Goal: Download file/media

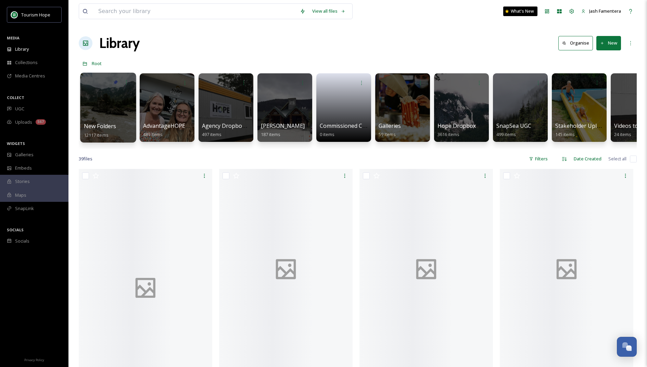
click at [110, 105] on div at bounding box center [108, 108] width 56 height 70
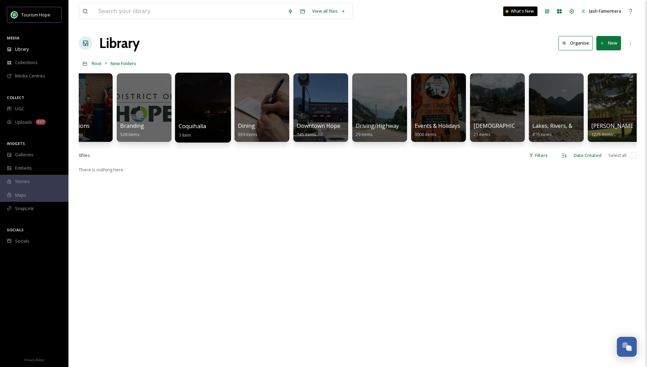
scroll to position [0, 215]
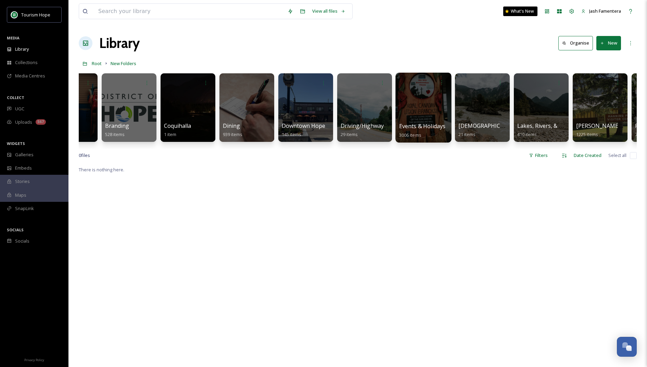
click at [418, 109] on div at bounding box center [423, 108] width 56 height 70
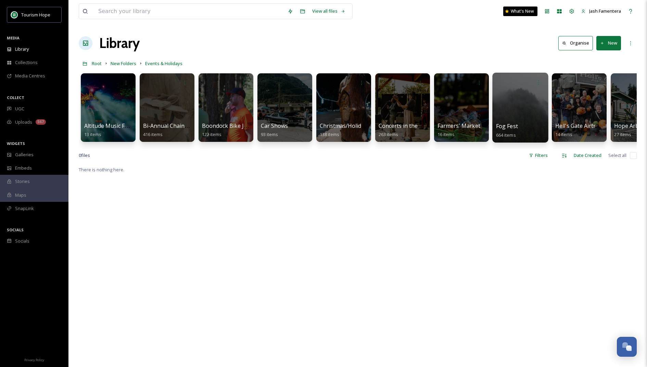
click at [536, 118] on div at bounding box center [520, 108] width 56 height 70
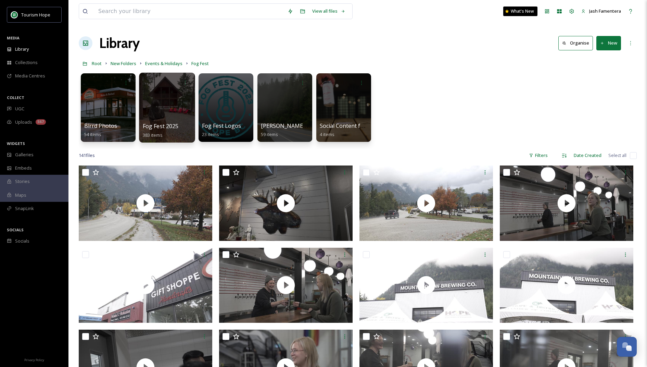
click at [160, 108] on div at bounding box center [167, 108] width 56 height 70
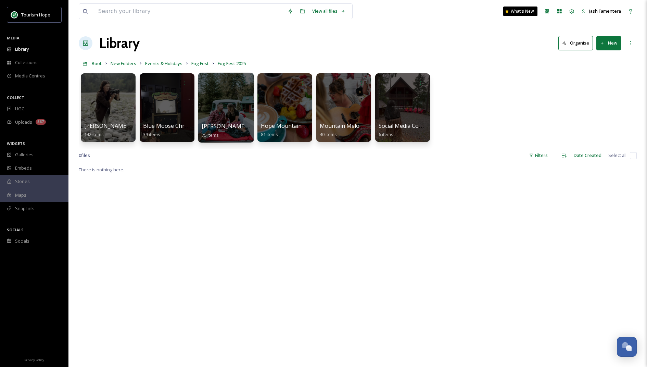
click at [215, 109] on div at bounding box center [226, 108] width 56 height 70
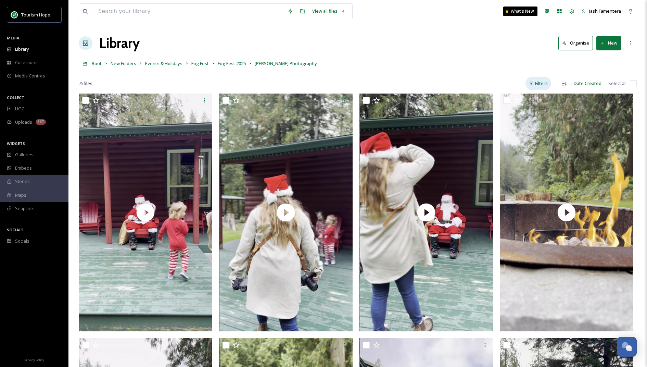
click at [545, 80] on div "Filters" at bounding box center [539, 83] width 26 height 13
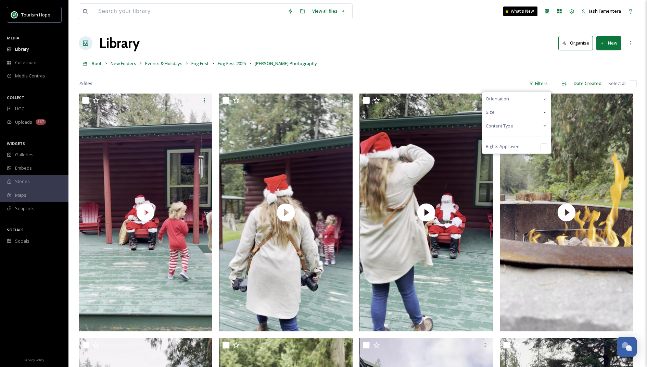
click at [523, 126] on div "Content Type" at bounding box center [516, 125] width 68 height 13
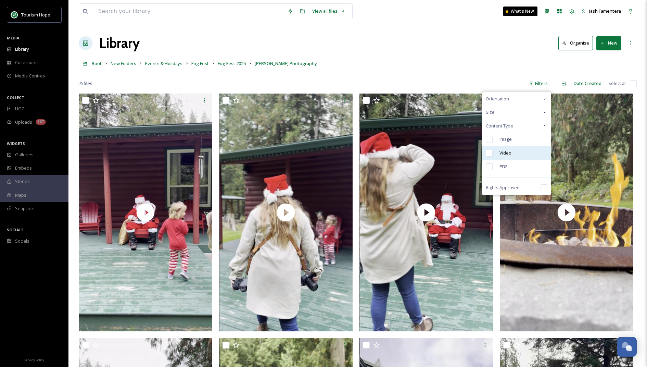
click at [514, 152] on div "Video" at bounding box center [516, 153] width 68 height 14
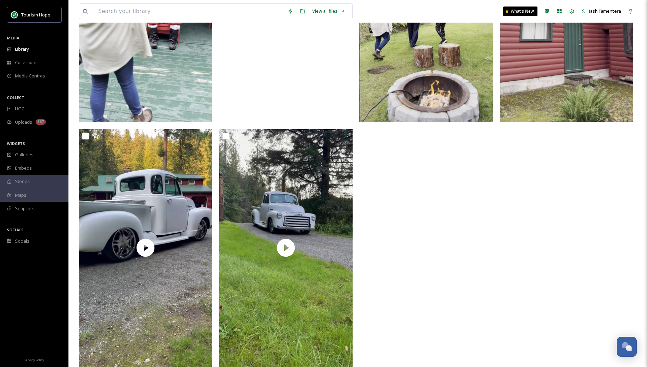
scroll to position [952, 0]
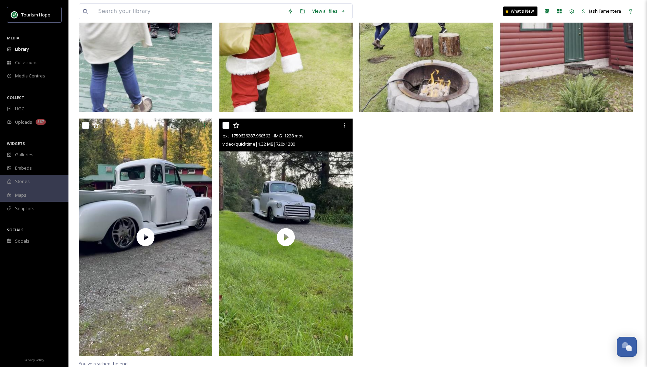
click at [260, 184] on video "ext_1759626287.960592_-IMG_1228.mov" at bounding box center [286, 236] width 134 height 237
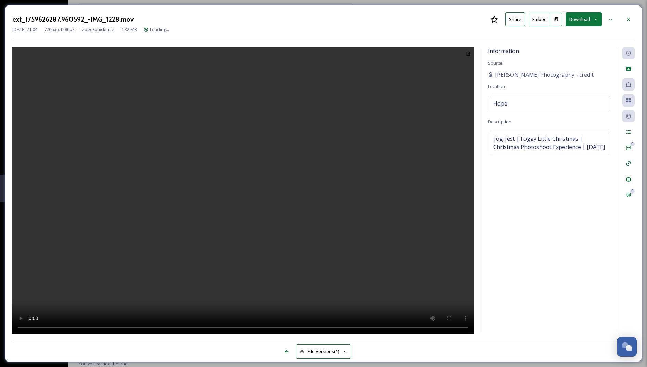
click at [245, 252] on video at bounding box center [242, 191] width 461 height 288
click at [622, 23] on div at bounding box center [628, 19] width 12 height 12
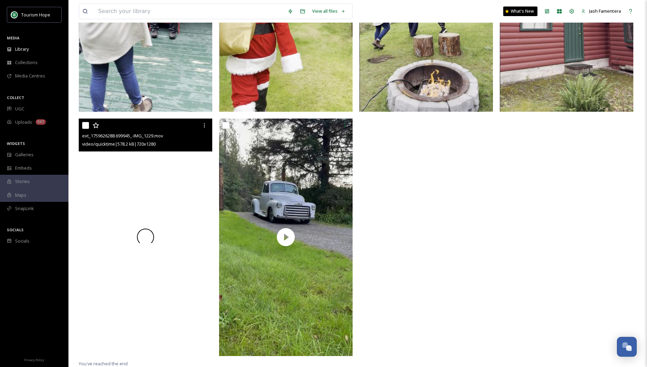
click at [123, 283] on div at bounding box center [146, 236] width 134 height 237
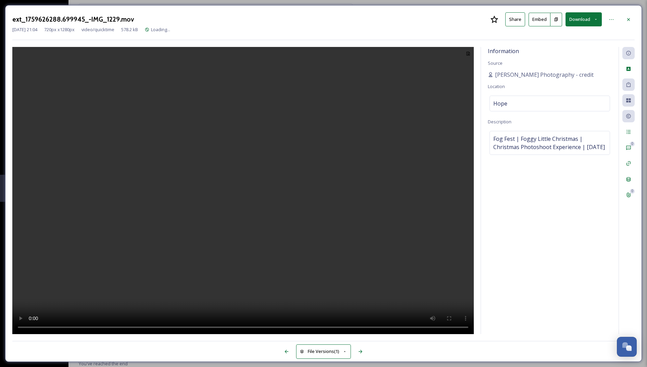
click at [217, 265] on video at bounding box center [242, 191] width 461 height 288
click at [583, 21] on button "Download" at bounding box center [584, 19] width 36 height 14
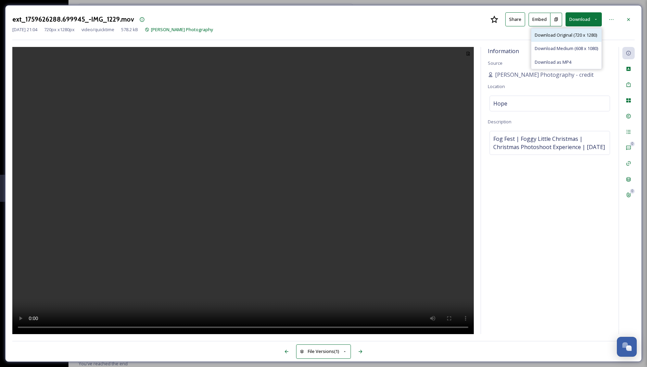
click at [570, 37] on span "Download Original (720 x 1280)" at bounding box center [566, 35] width 62 height 7
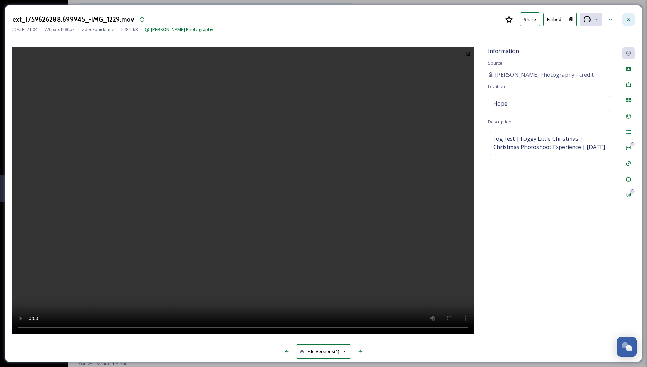
click at [623, 21] on div at bounding box center [628, 19] width 12 height 12
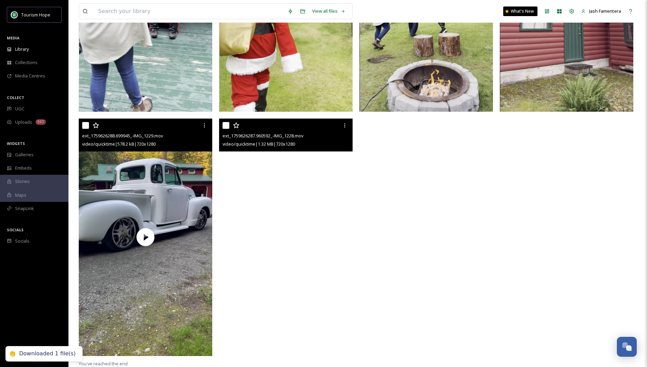
click at [325, 191] on video "ext_1759626287.960592_-IMG_1228.mov" at bounding box center [286, 236] width 134 height 237
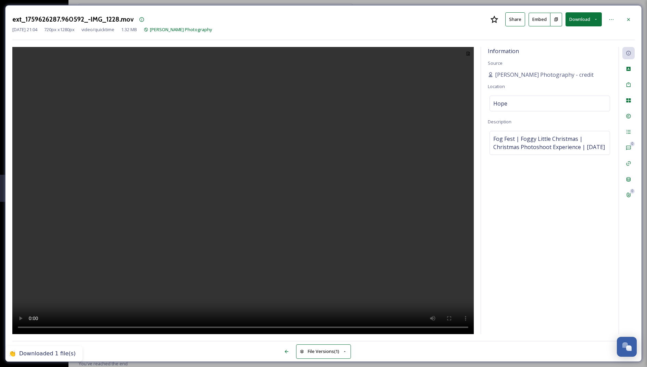
click at [582, 16] on button "Download" at bounding box center [584, 19] width 36 height 14
click at [578, 34] on span "Download Original (720 x 1280)" at bounding box center [566, 35] width 62 height 7
click at [625, 14] on div at bounding box center [628, 19] width 12 height 12
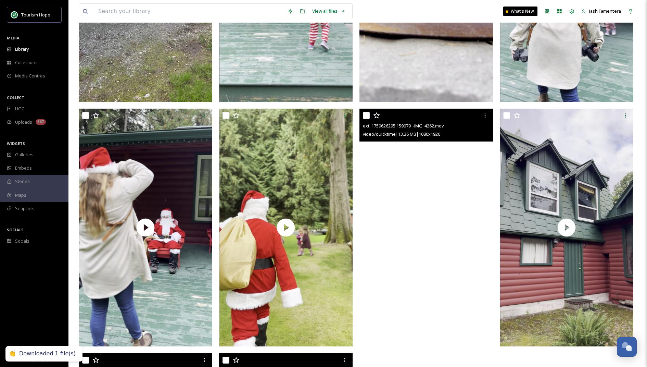
scroll to position [728, 0]
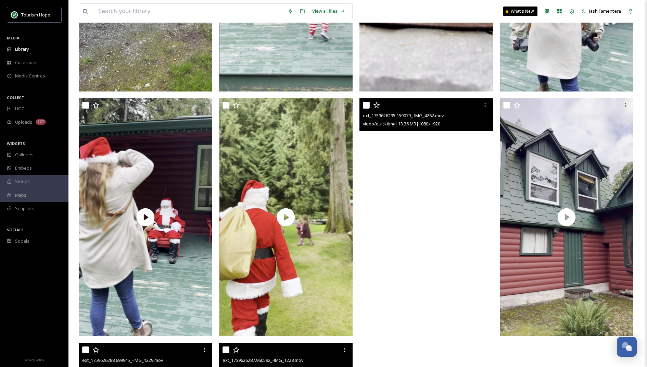
click at [384, 186] on video "ext_1759626295.159079_-IMG_4262.mov" at bounding box center [426, 216] width 134 height 237
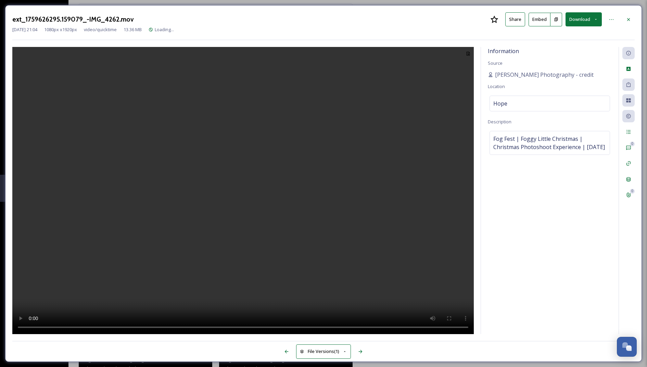
click at [583, 18] on button "Download" at bounding box center [584, 19] width 36 height 14
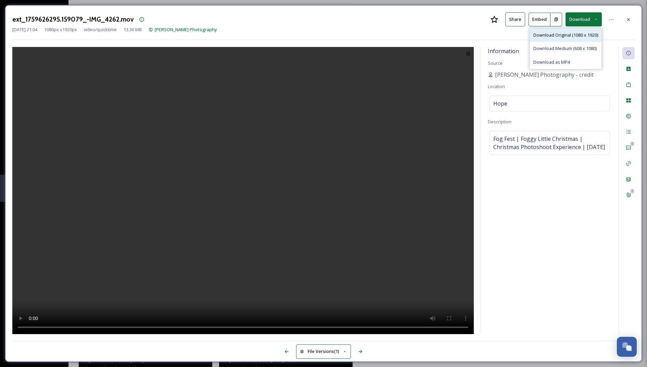
click at [583, 34] on span "Download Original (1080 x 1920)" at bounding box center [565, 35] width 65 height 7
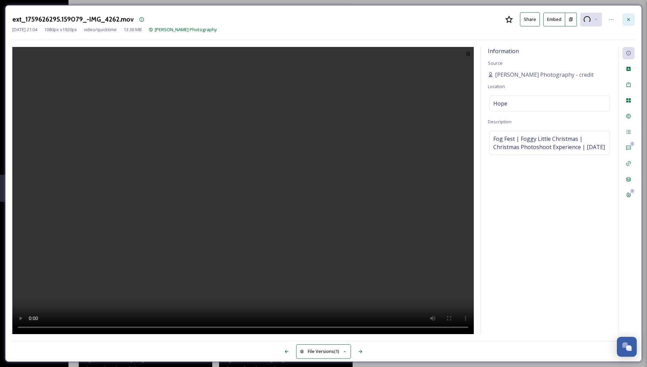
click at [627, 19] on icon at bounding box center [628, 19] width 5 height 5
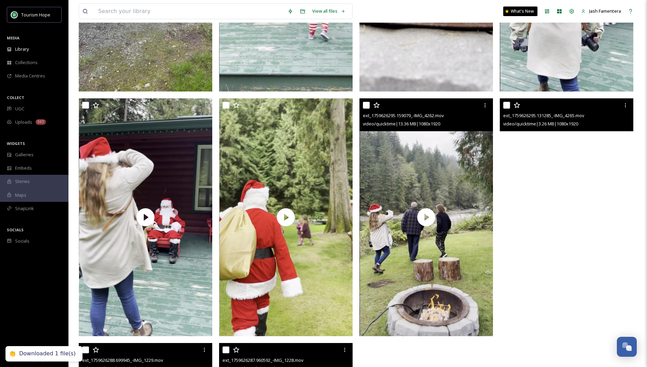
click at [555, 157] on video "ext_1759626295.131285_-IMG_4265.mov" at bounding box center [567, 216] width 134 height 237
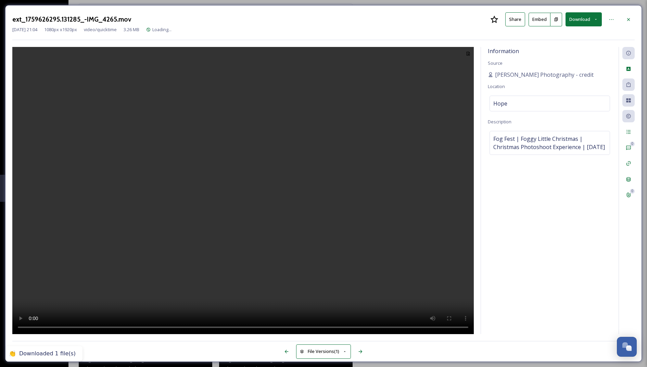
click at [583, 24] on button "Download" at bounding box center [584, 19] width 36 height 14
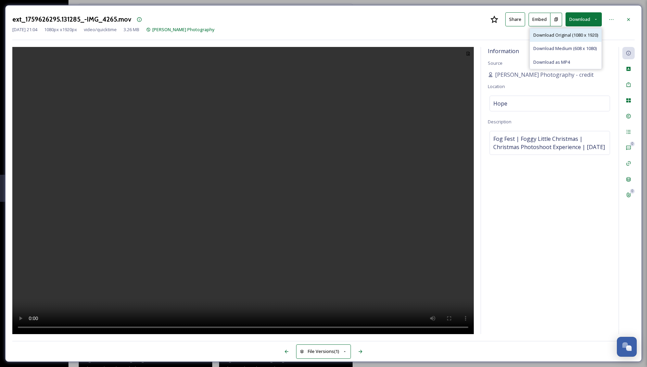
click at [580, 35] on span "Download Original (1080 x 1920)" at bounding box center [565, 35] width 65 height 7
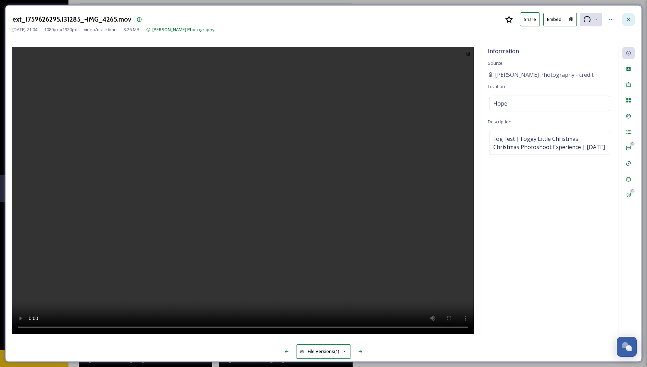
click at [630, 19] on icon at bounding box center [628, 19] width 5 height 5
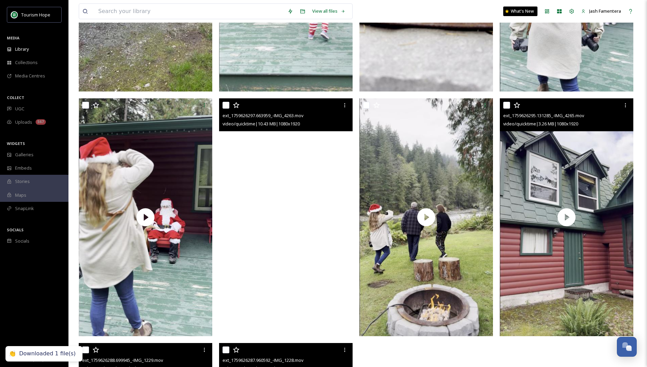
click at [271, 177] on video "ext_1759626297.663959_-IMG_4263.mov" at bounding box center [286, 216] width 134 height 237
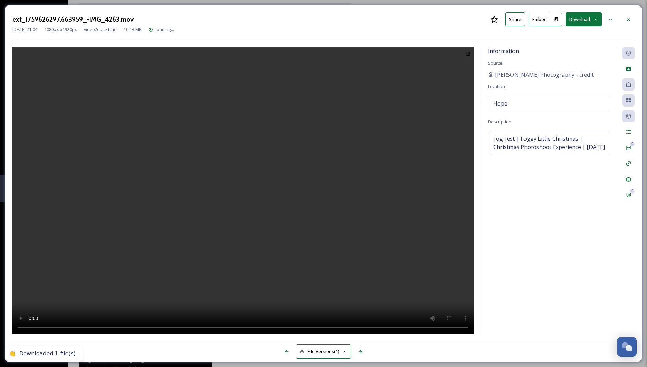
click at [587, 17] on button "Download" at bounding box center [584, 19] width 36 height 14
click at [579, 36] on span "Download Original (1080 x 1920)" at bounding box center [565, 35] width 65 height 7
click at [633, 18] on div at bounding box center [628, 19] width 12 height 12
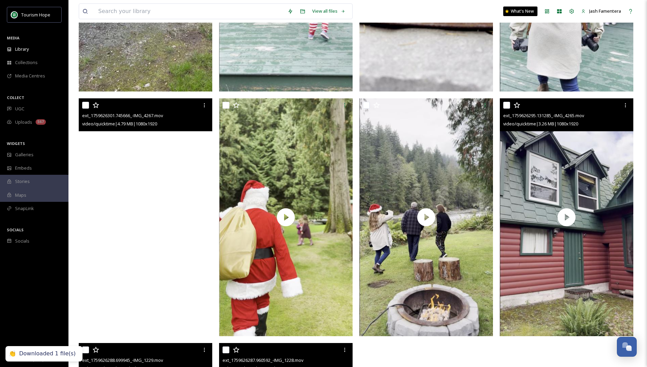
click at [166, 174] on video "ext_1759626301.745666_-IMG_4267.mov" at bounding box center [146, 216] width 134 height 237
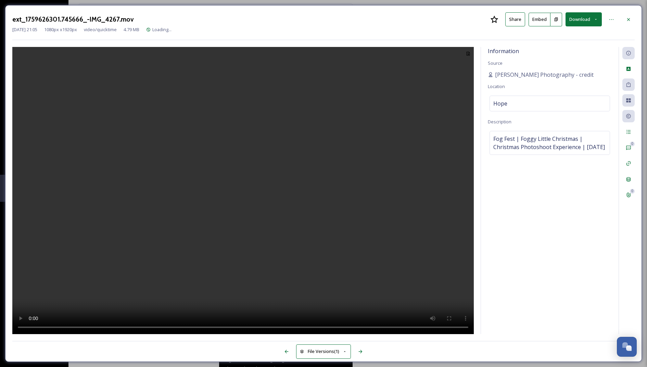
click at [586, 21] on button "Download" at bounding box center [584, 19] width 36 height 14
click at [580, 36] on span "Download Original (1080 x 1920)" at bounding box center [565, 35] width 65 height 7
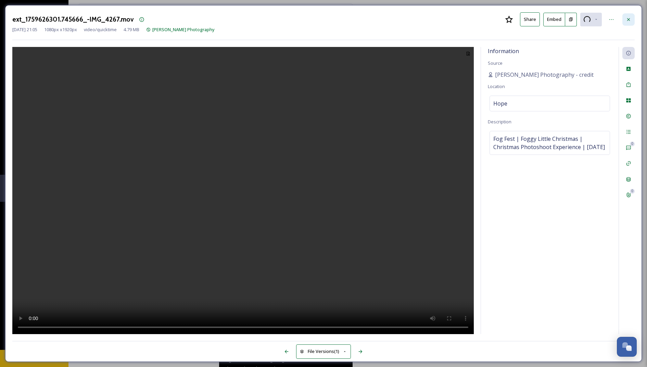
click at [629, 18] on icon at bounding box center [628, 19] width 5 height 5
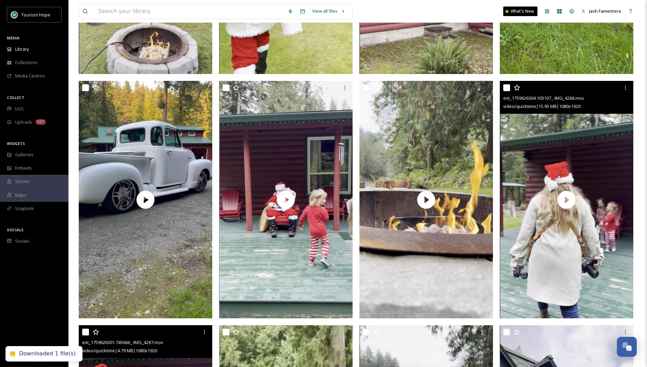
scroll to position [497, 0]
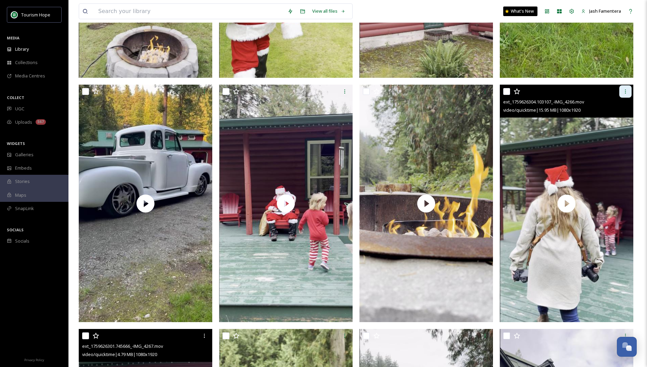
click at [621, 92] on div at bounding box center [625, 91] width 12 height 12
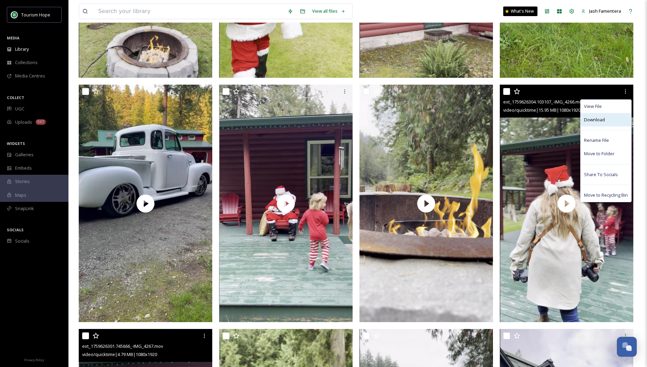
click at [593, 118] on span "Download" at bounding box center [594, 119] width 21 height 7
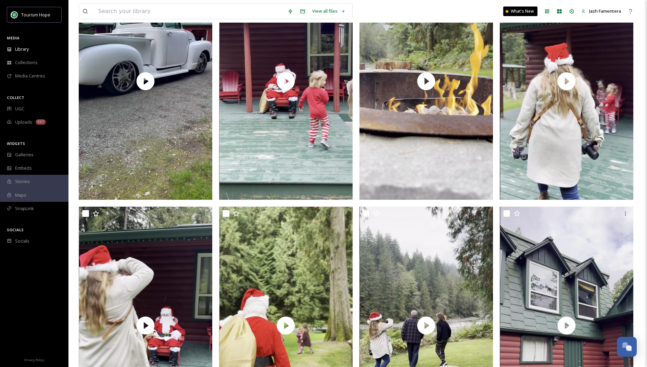
scroll to position [749, 0]
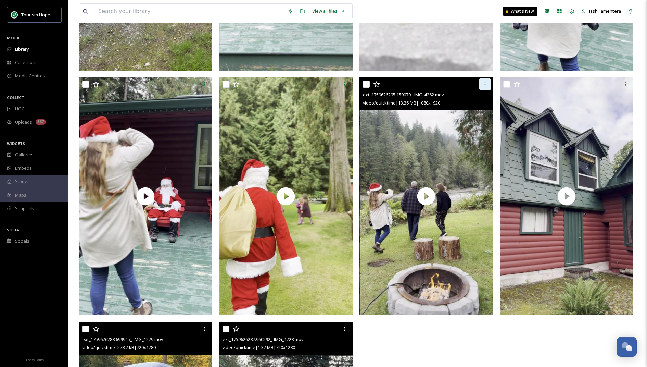
click at [482, 84] on icon at bounding box center [484, 83] width 5 height 5
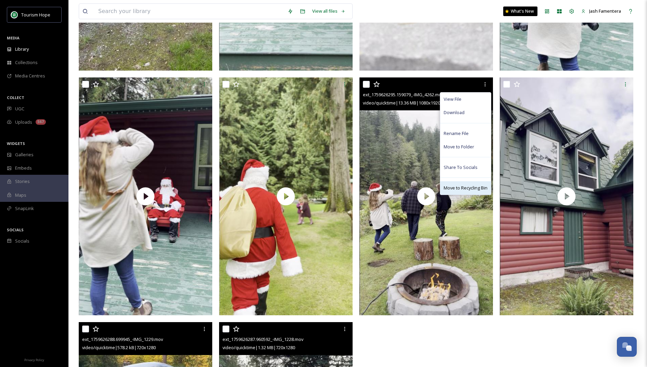
click at [458, 182] on div "Move to Recycling Bin" at bounding box center [465, 187] width 51 height 13
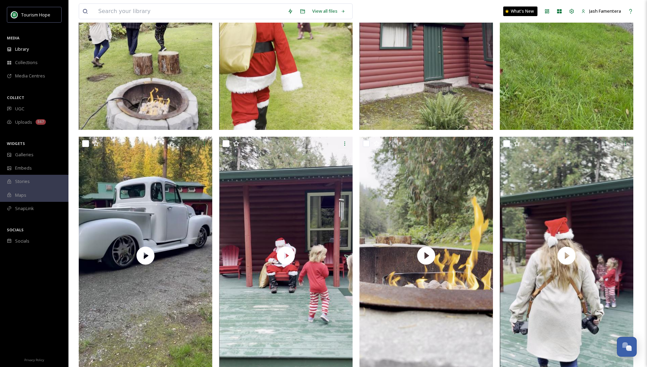
scroll to position [230, 0]
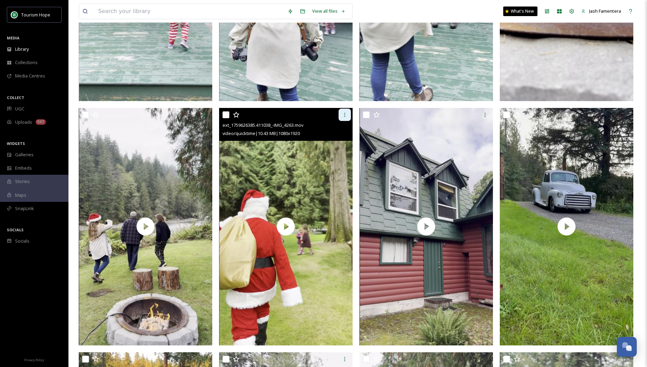
click at [341, 113] on div at bounding box center [345, 115] width 12 height 12
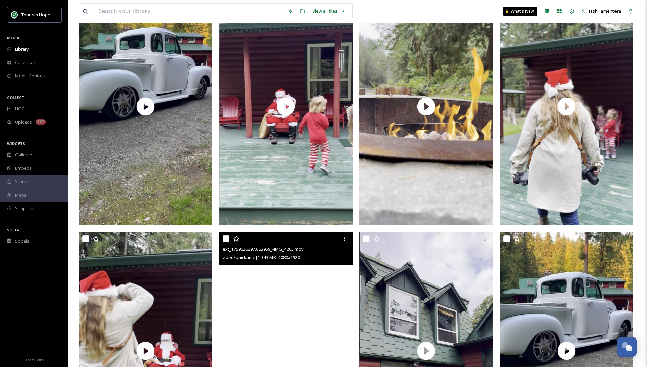
scroll to position [599, 0]
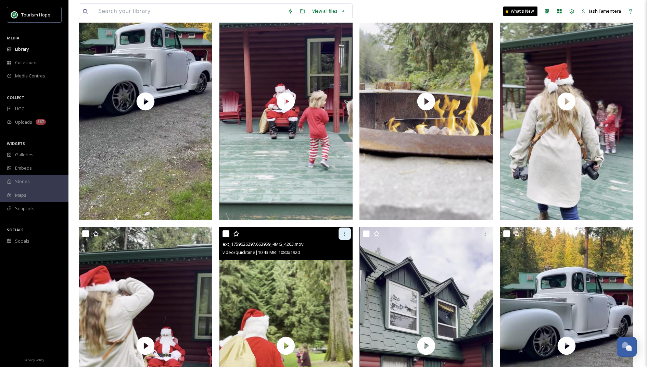
click at [344, 231] on icon at bounding box center [344, 233] width 5 height 5
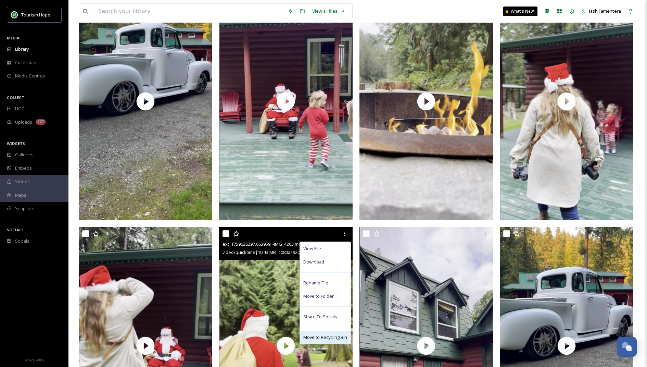
click at [321, 335] on span "Move to Recycling Bin" at bounding box center [325, 337] width 44 height 7
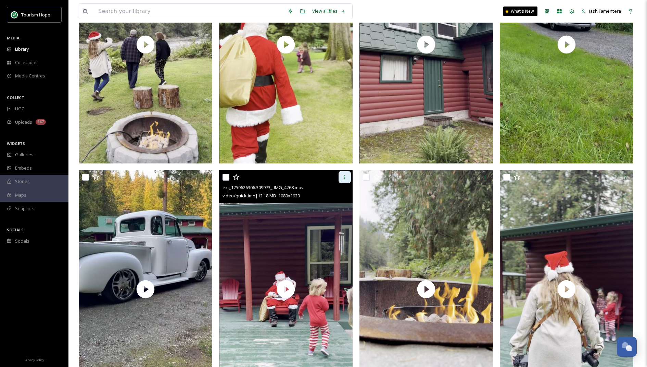
scroll to position [411, 0]
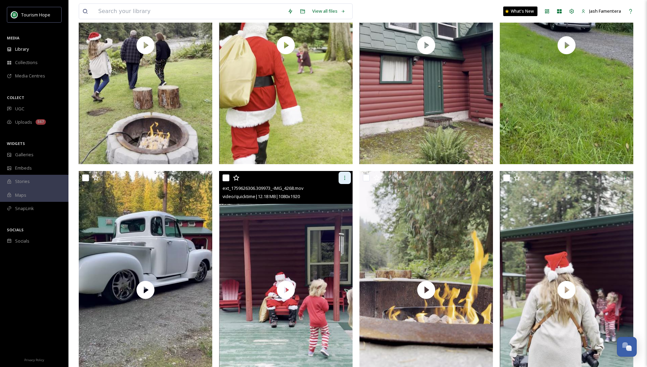
click at [346, 183] on div at bounding box center [345, 178] width 12 height 12
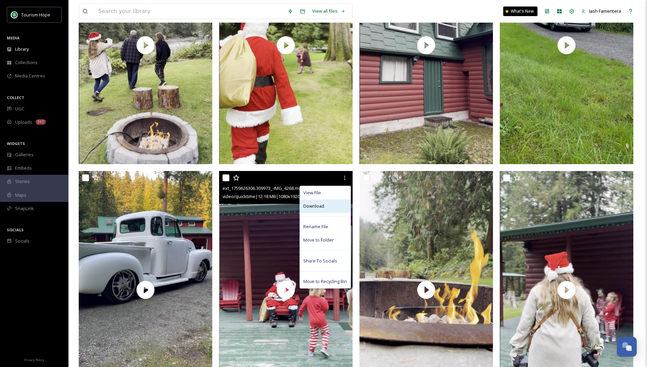
click at [335, 204] on div "Download" at bounding box center [325, 205] width 51 height 13
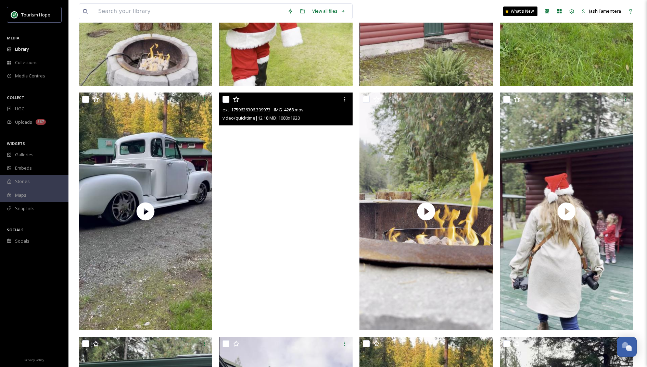
scroll to position [0, 0]
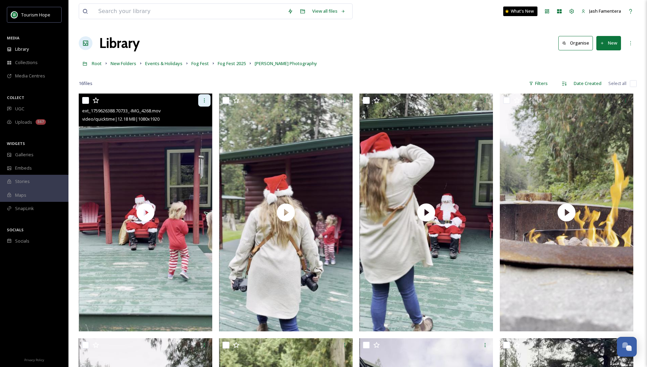
click at [204, 95] on div at bounding box center [204, 100] width 12 height 12
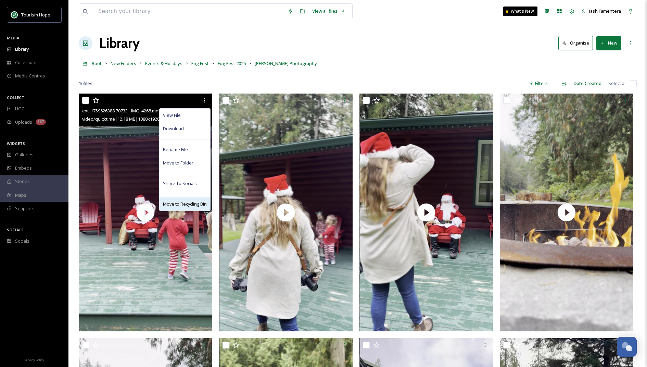
click at [196, 201] on span "Move to Recycling Bin" at bounding box center [185, 204] width 44 height 7
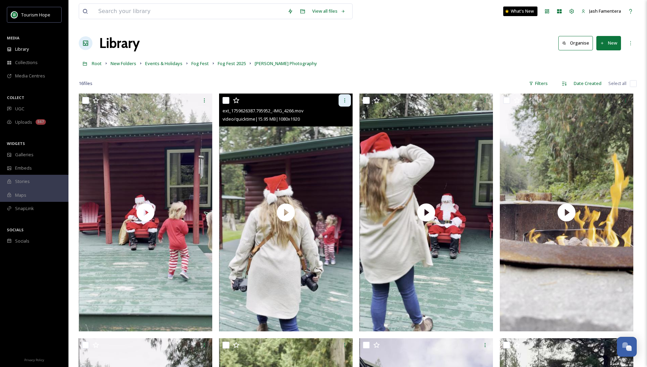
click at [347, 100] on icon at bounding box center [344, 100] width 5 height 5
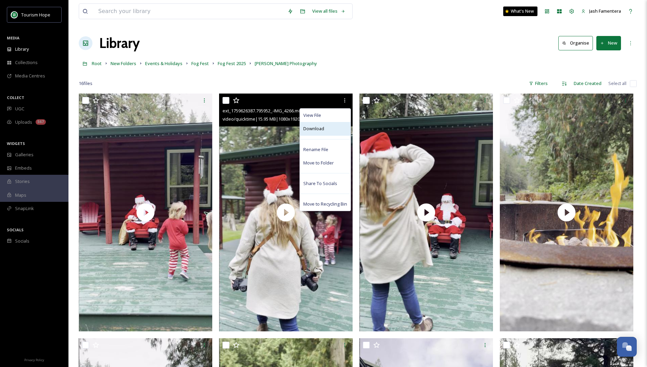
click at [331, 129] on div "Download" at bounding box center [325, 128] width 51 height 13
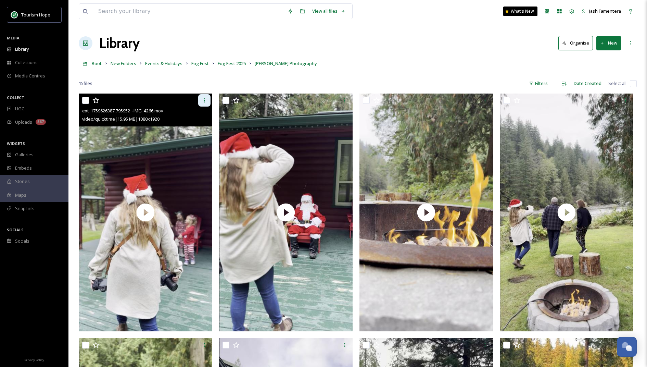
click at [204, 104] on div at bounding box center [204, 100] width 12 height 12
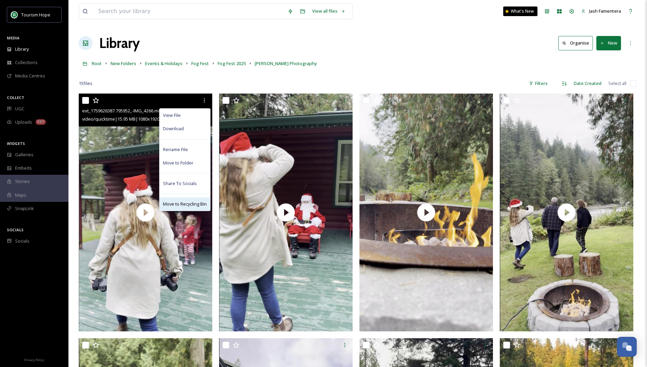
click at [184, 201] on span "Move to Recycling Bin" at bounding box center [185, 204] width 44 height 7
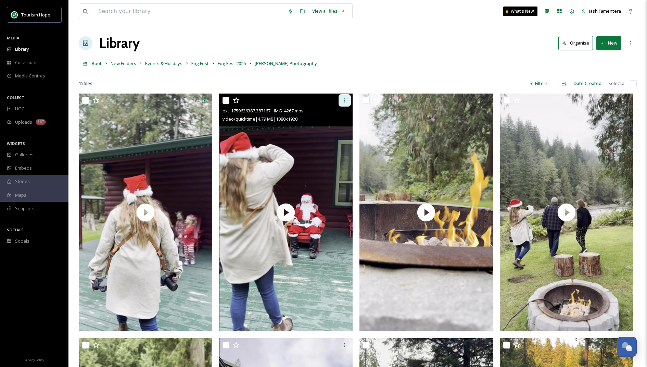
click at [346, 99] on icon at bounding box center [344, 100] width 5 height 5
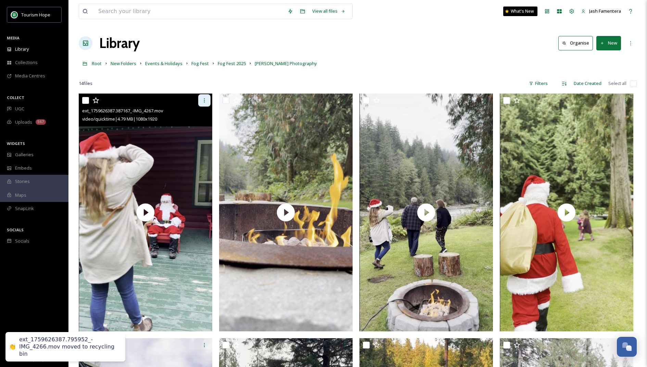
click at [203, 100] on icon at bounding box center [204, 100] width 5 height 5
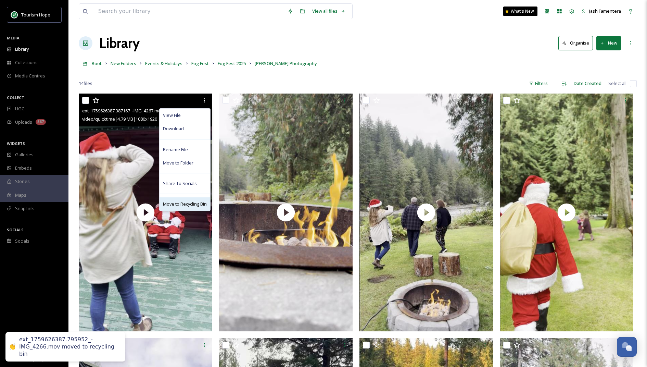
click at [192, 201] on span "Move to Recycling Bin" at bounding box center [185, 204] width 44 height 7
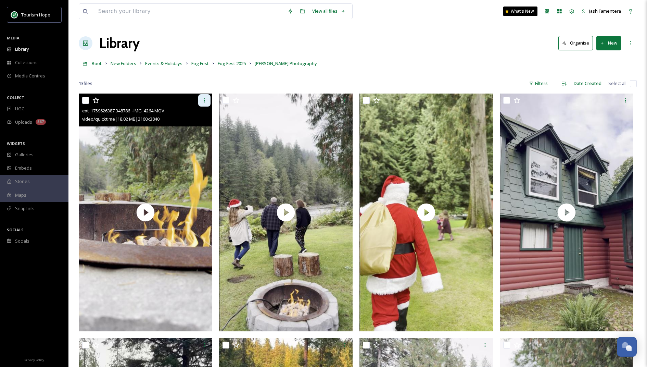
click at [199, 103] on div at bounding box center [204, 100] width 12 height 12
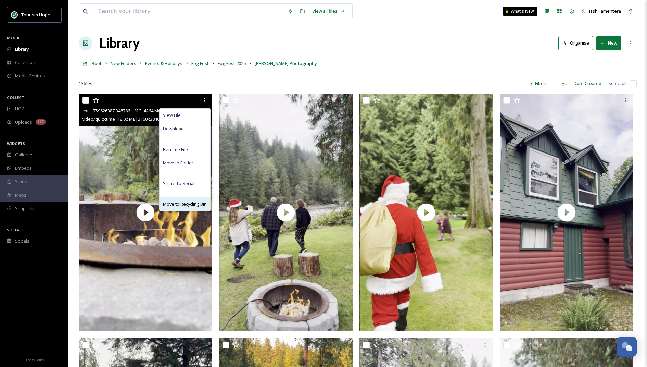
click at [187, 200] on div "Move to Recycling Bin" at bounding box center [185, 203] width 51 height 13
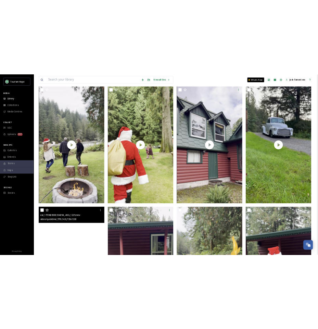
scroll to position [52, 0]
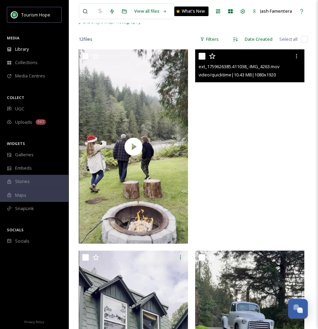
drag, startPoint x: 303, startPoint y: 141, endPoint x: 316, endPoint y: 143, distance: 13.9
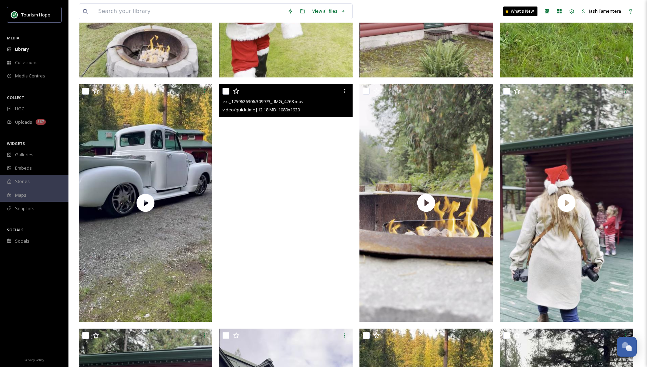
scroll to position [0, 0]
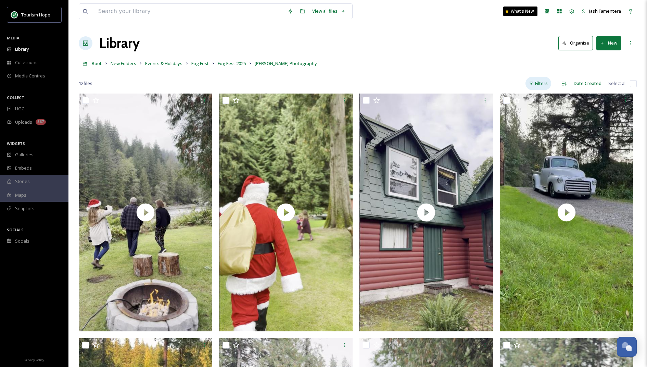
click at [542, 84] on div "Filters" at bounding box center [539, 83] width 26 height 13
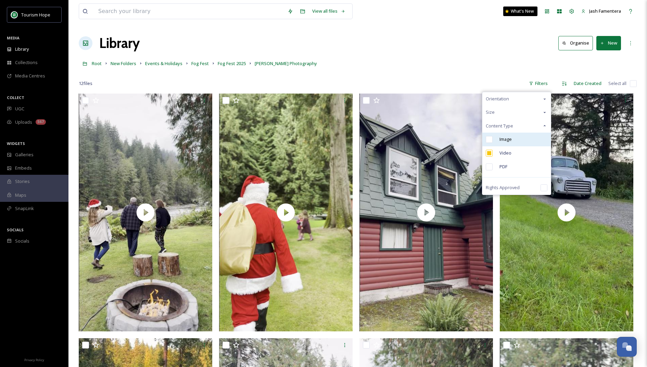
click at [503, 142] on div "Image" at bounding box center [516, 139] width 68 height 14
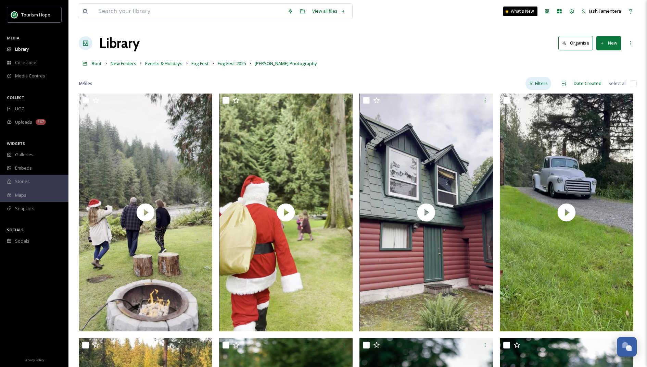
click at [540, 81] on div "Filters" at bounding box center [539, 83] width 26 height 13
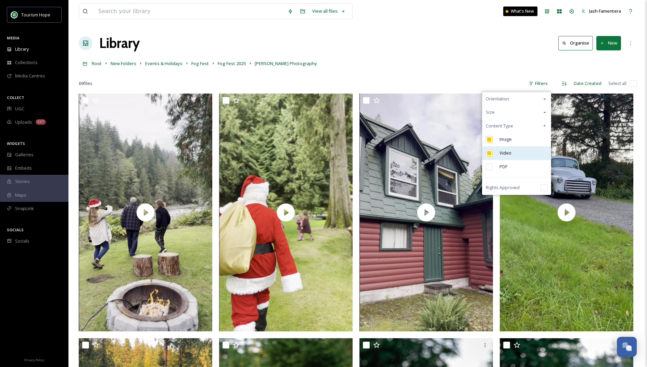
click at [511, 156] on div "Video" at bounding box center [516, 153] width 68 height 14
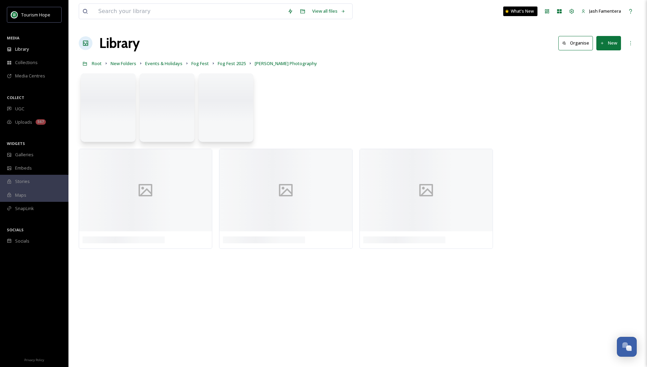
click at [511, 156] on div at bounding box center [568, 200] width 137 height 103
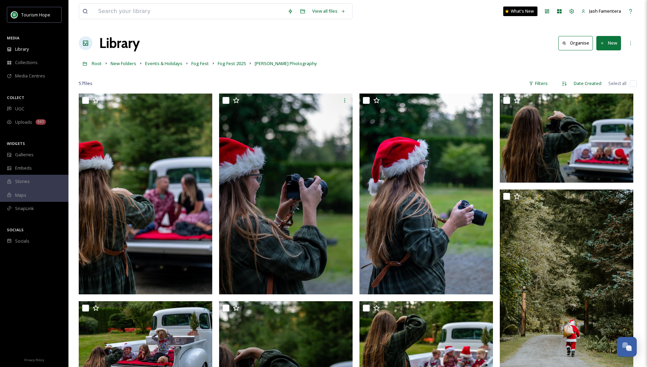
click at [534, 66] on div "Root New Folders Events & Holidays Fog Fest Fog Fest 2025 [PERSON_NAME] Photogr…" at bounding box center [358, 63] width 558 height 13
click at [443, 68] on div "Root New Folders Events & Holidays Fog Fest Fog Fest 2025 [PERSON_NAME] Photogr…" at bounding box center [358, 63] width 558 height 13
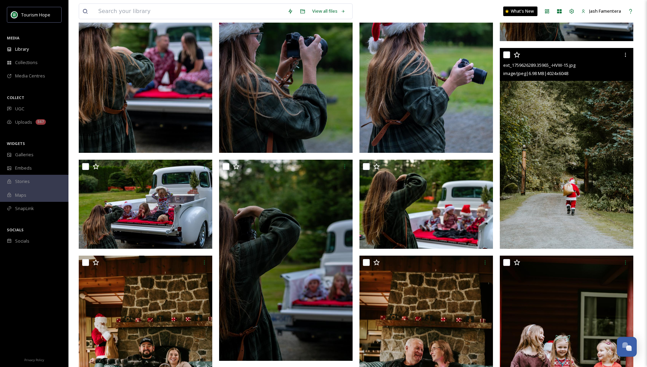
scroll to position [126, 0]
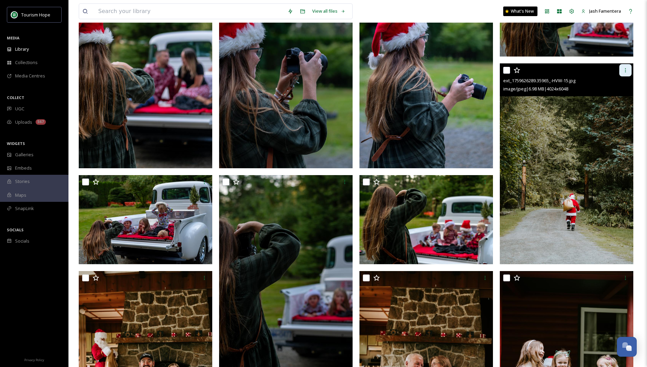
click at [621, 73] on div at bounding box center [625, 70] width 12 height 12
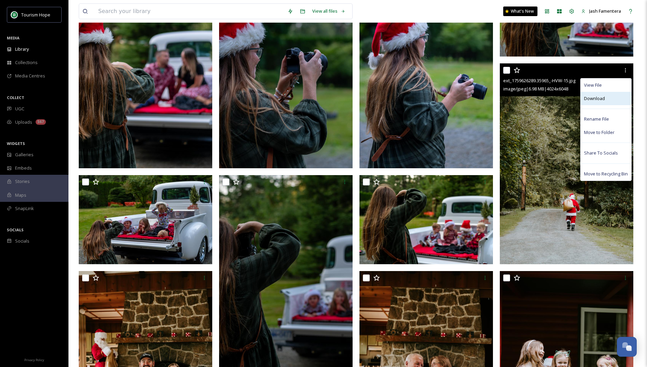
click at [604, 96] on span "Download" at bounding box center [594, 98] width 21 height 7
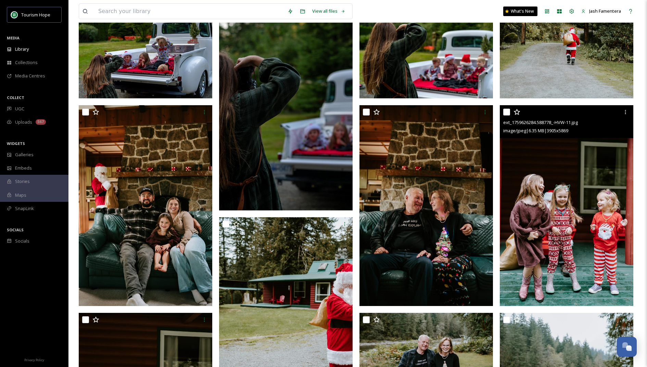
scroll to position [293, 0]
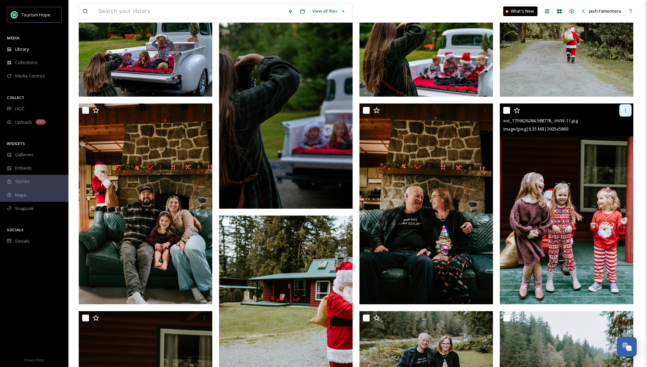
click at [627, 112] on icon at bounding box center [625, 109] width 5 height 5
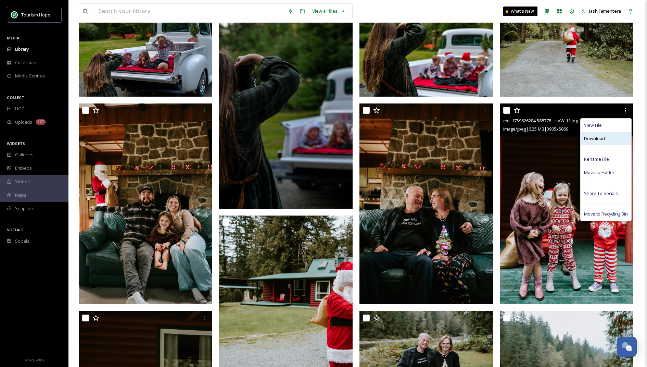
click at [587, 139] on span "Download" at bounding box center [594, 138] width 21 height 7
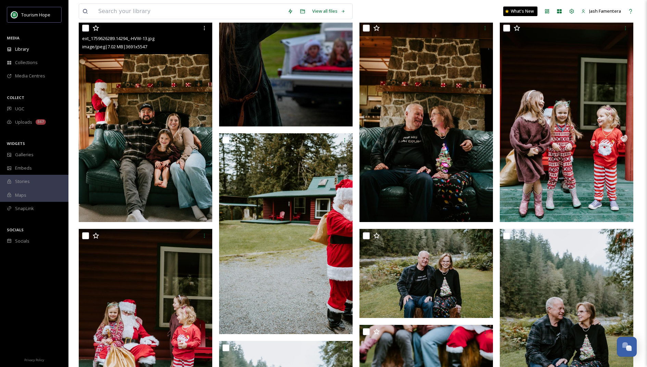
scroll to position [374, 0]
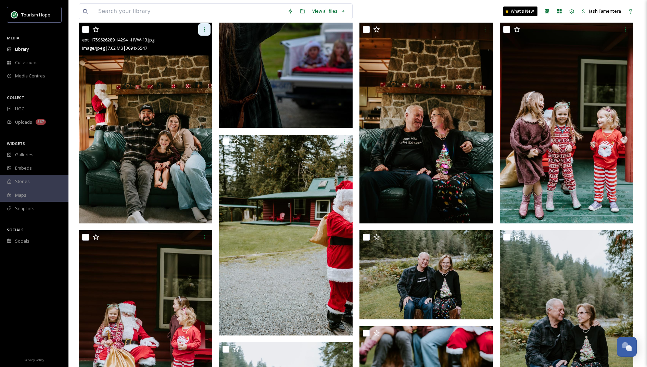
click at [202, 32] on div at bounding box center [204, 29] width 12 height 12
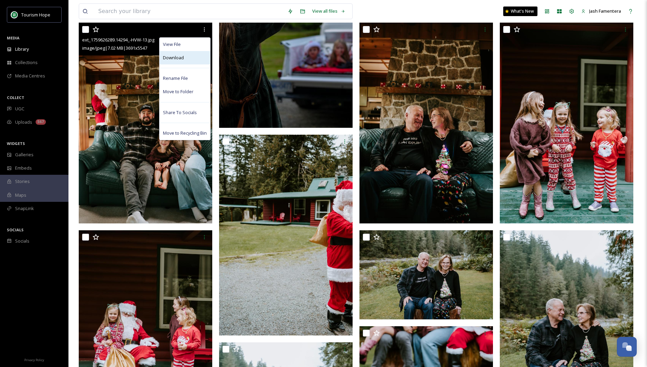
click at [188, 59] on div "Download" at bounding box center [185, 57] width 51 height 13
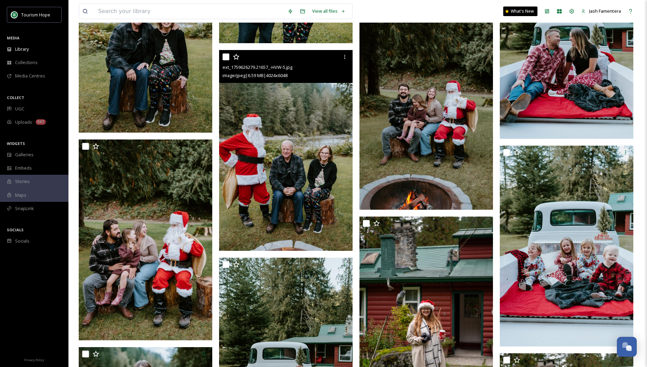
scroll to position [879, 0]
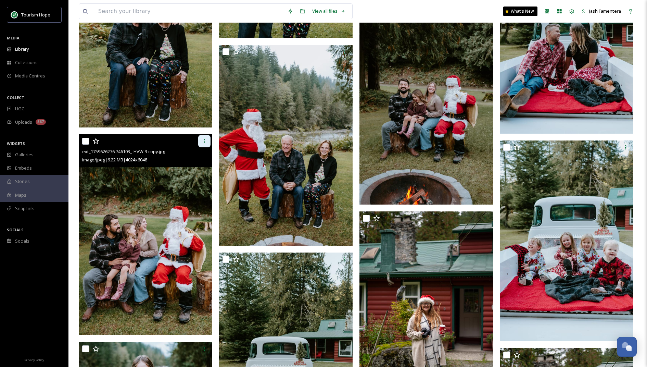
click at [202, 141] on icon at bounding box center [204, 140] width 5 height 5
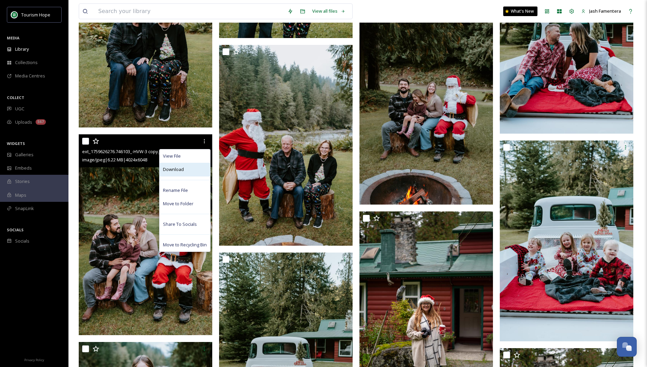
click at [192, 169] on div "Download" at bounding box center [185, 169] width 51 height 13
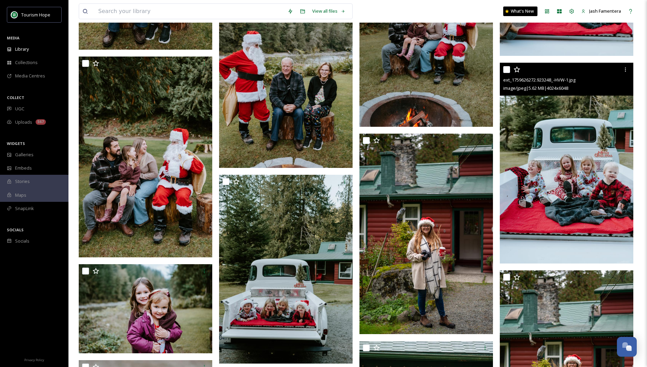
scroll to position [944, 0]
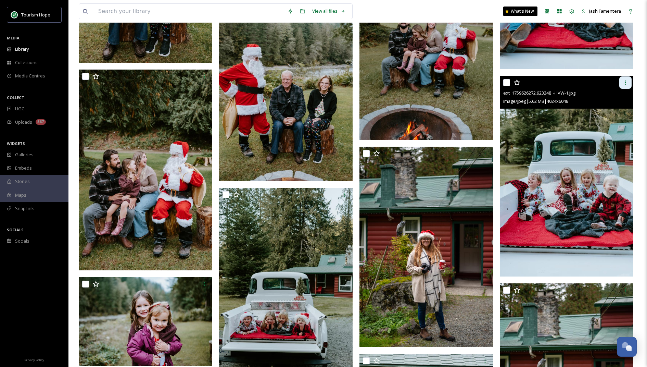
click at [629, 79] on div at bounding box center [625, 82] width 12 height 12
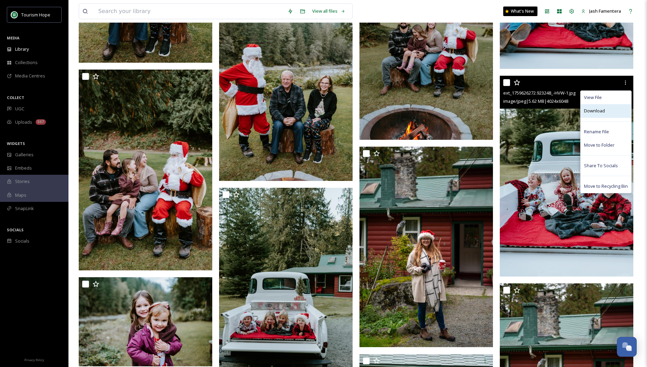
click at [609, 113] on div "Download" at bounding box center [606, 110] width 51 height 13
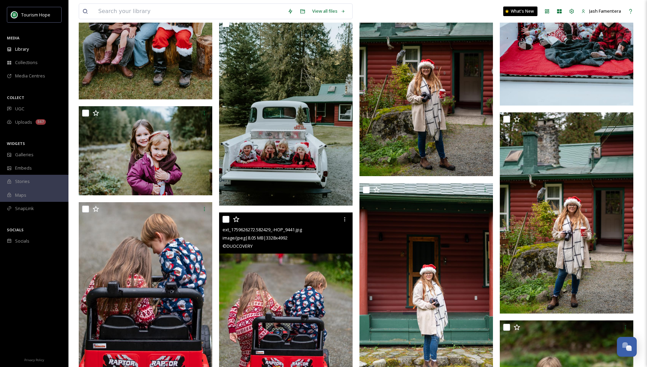
scroll to position [1082, 0]
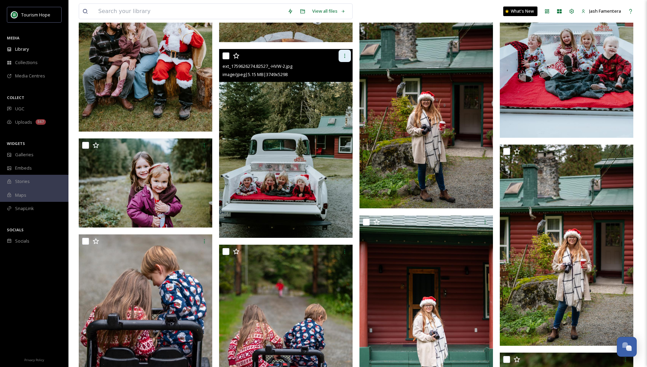
click at [341, 53] on div at bounding box center [345, 56] width 12 height 12
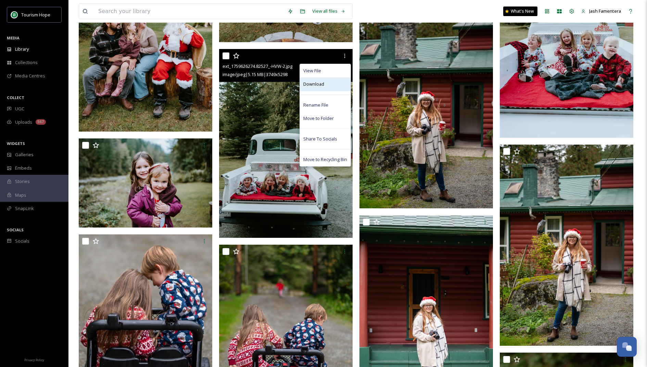
click at [322, 82] on span "Download" at bounding box center [313, 84] width 21 height 7
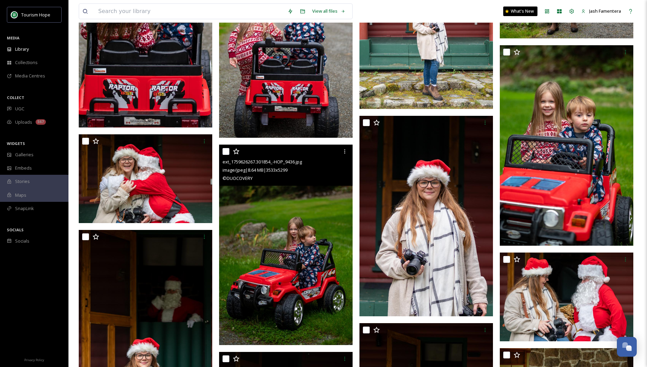
scroll to position [1390, 0]
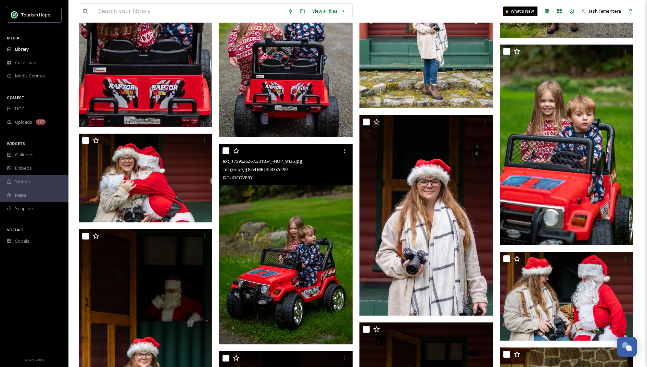
click at [294, 201] on img at bounding box center [286, 244] width 134 height 200
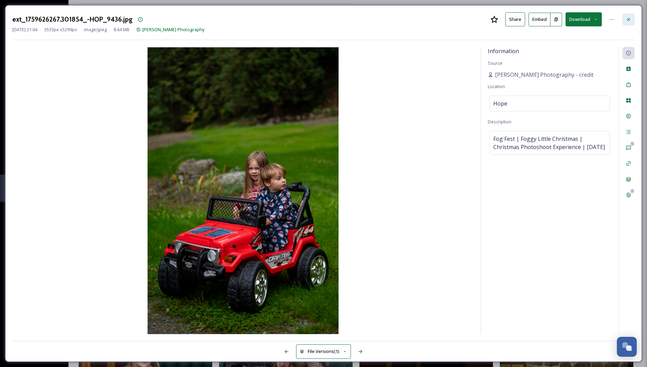
click at [629, 20] on icon at bounding box center [628, 19] width 3 height 3
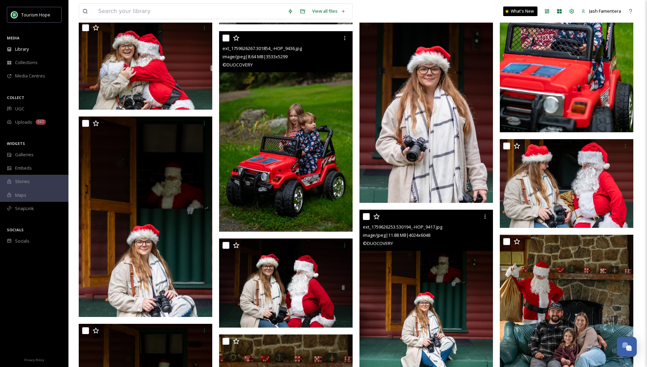
scroll to position [1489, 0]
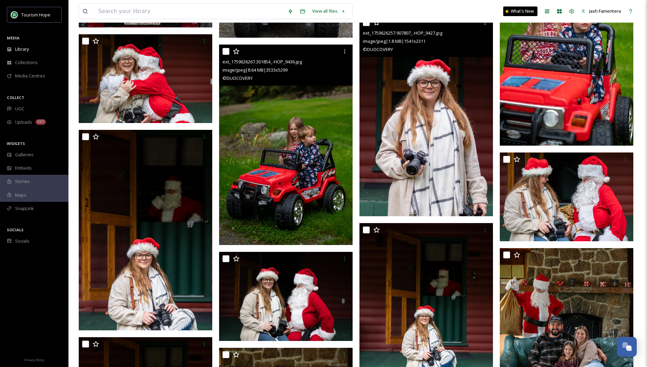
click at [414, 136] on img at bounding box center [426, 115] width 134 height 200
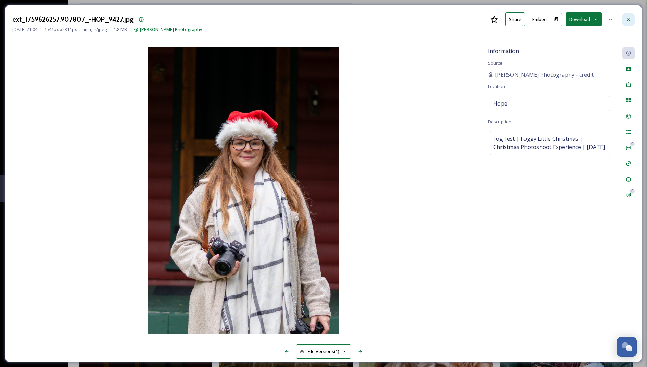
click at [629, 16] on div at bounding box center [628, 19] width 12 height 12
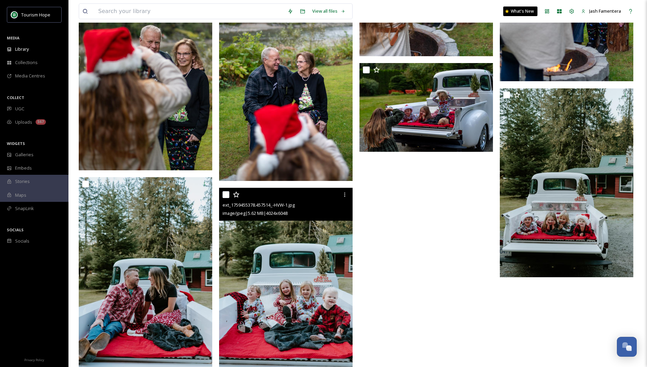
scroll to position [2511, 0]
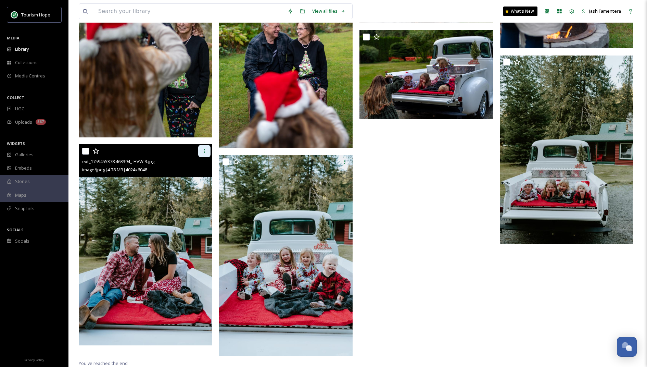
click at [202, 151] on icon at bounding box center [204, 150] width 5 height 5
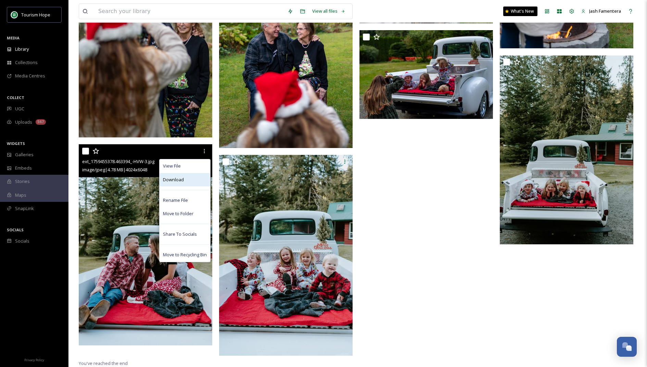
click at [189, 182] on div "Download" at bounding box center [185, 179] width 51 height 13
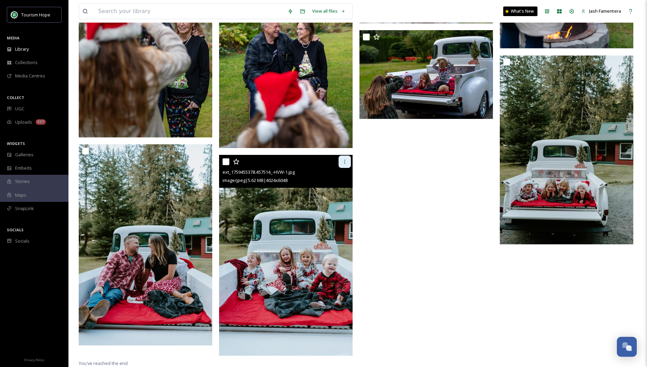
click at [342, 162] on div at bounding box center [345, 161] width 12 height 12
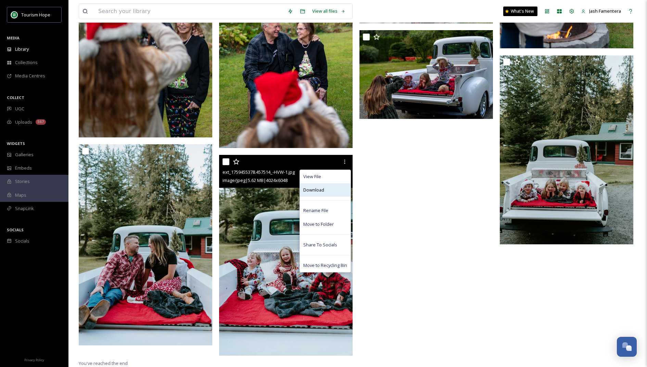
click at [336, 188] on div "Download" at bounding box center [325, 189] width 51 height 13
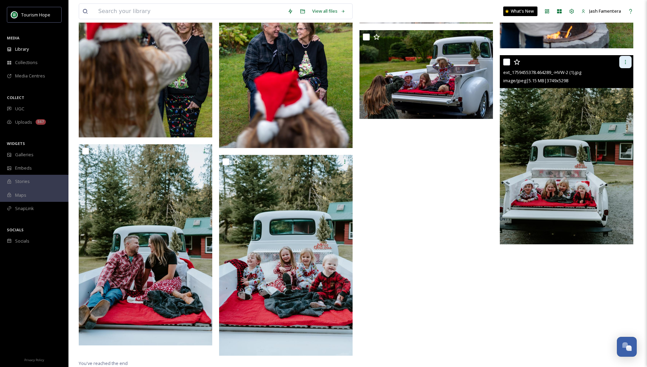
click at [624, 64] on icon at bounding box center [625, 61] width 5 height 5
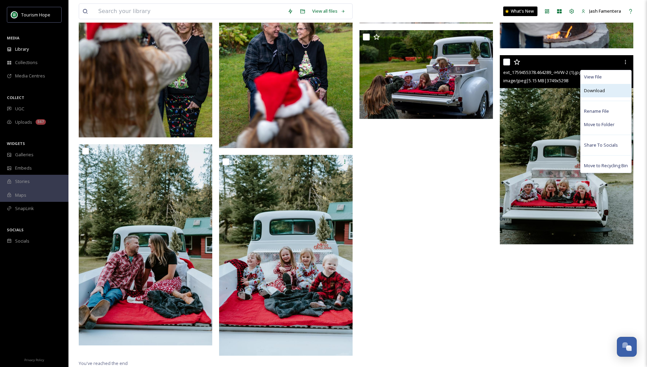
click at [596, 93] on span "Download" at bounding box center [594, 90] width 21 height 7
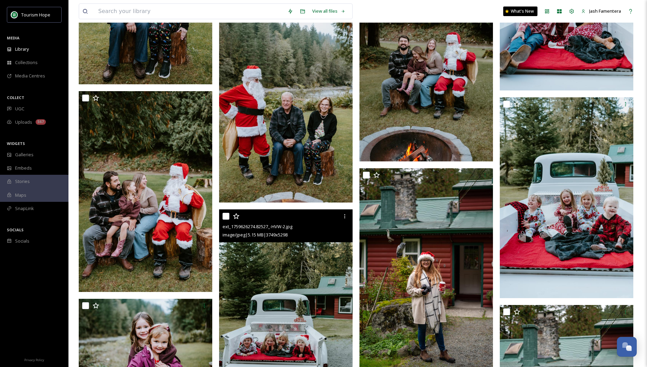
scroll to position [697, 0]
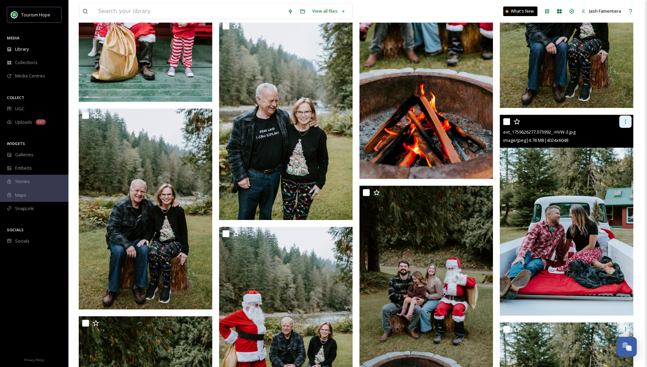
click at [622, 120] on div at bounding box center [625, 121] width 12 height 12
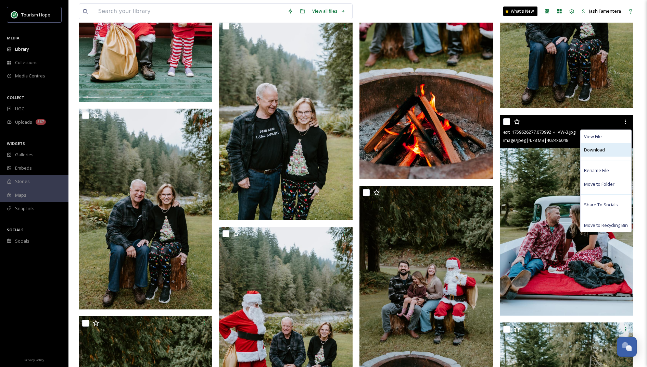
click at [596, 154] on div "Download" at bounding box center [606, 149] width 51 height 13
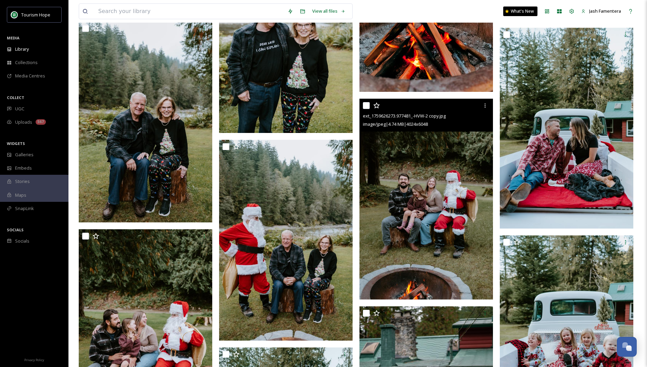
scroll to position [783, 0]
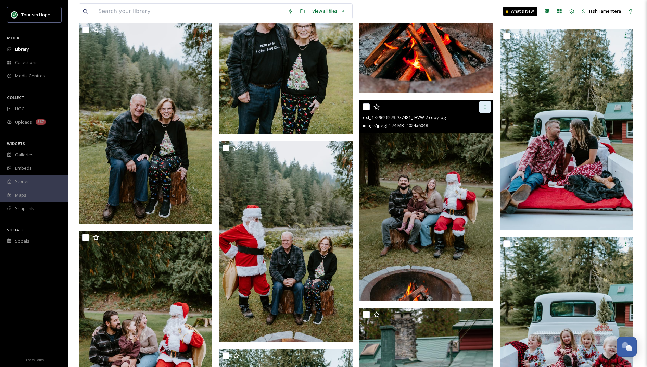
click at [489, 102] on div at bounding box center [485, 107] width 12 height 12
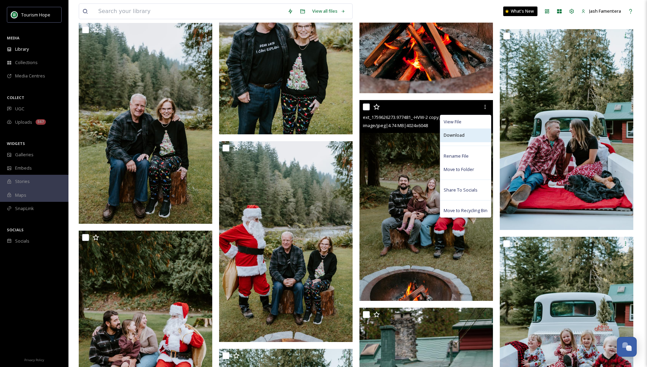
click at [465, 135] on div "Download" at bounding box center [465, 134] width 51 height 13
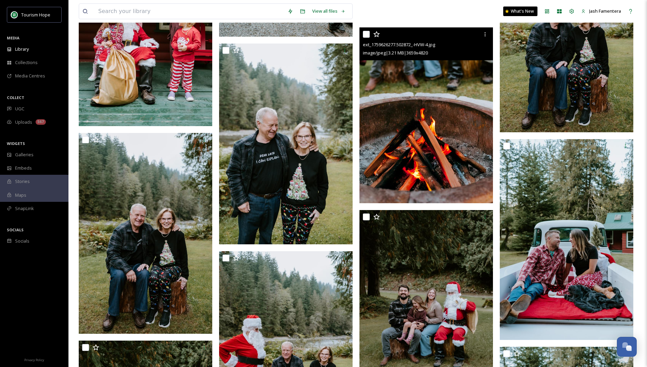
scroll to position [665, 0]
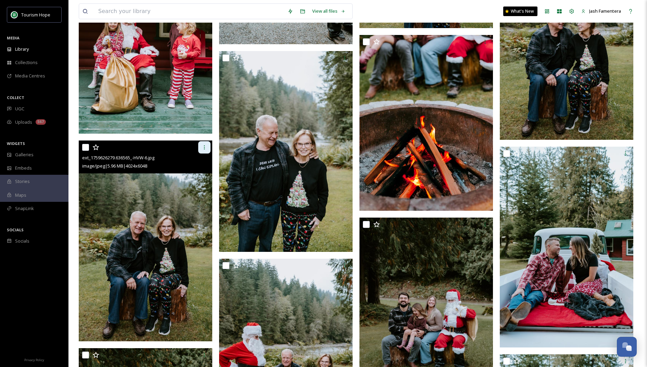
click at [204, 145] on icon at bounding box center [204, 147] width 1 height 4
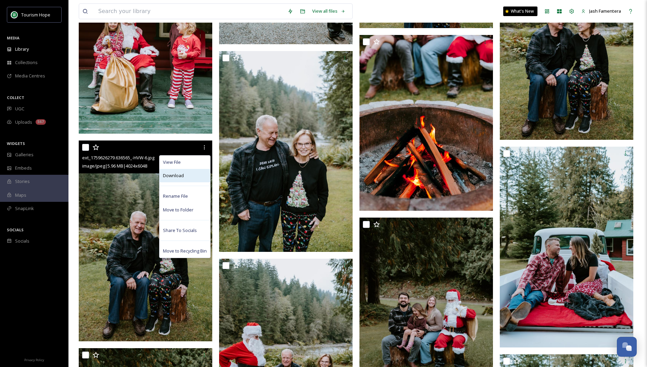
click at [194, 170] on div "Download" at bounding box center [185, 175] width 51 height 13
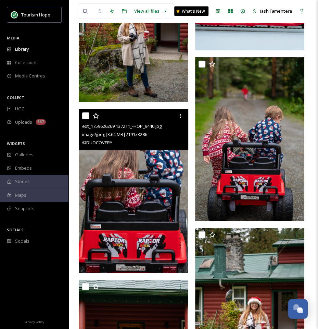
scroll to position [1991, 0]
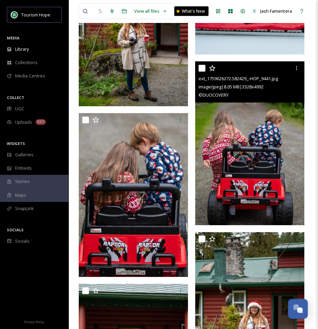
click at [219, 105] on img at bounding box center [249, 143] width 109 height 164
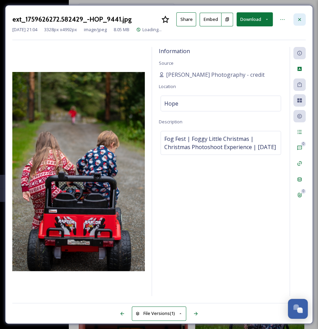
click at [293, 17] on div at bounding box center [299, 19] width 12 height 12
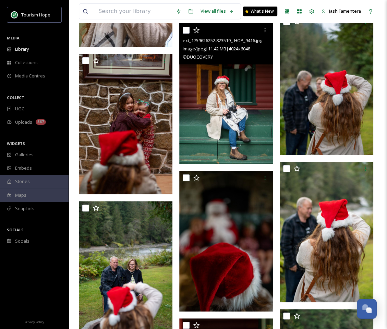
scroll to position [1914, 0]
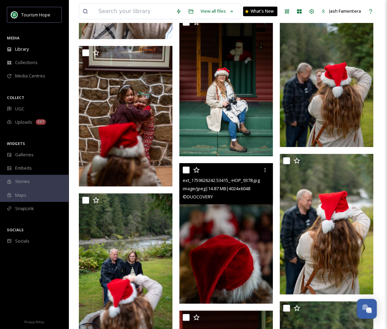
click at [239, 208] on img at bounding box center [225, 233] width 93 height 140
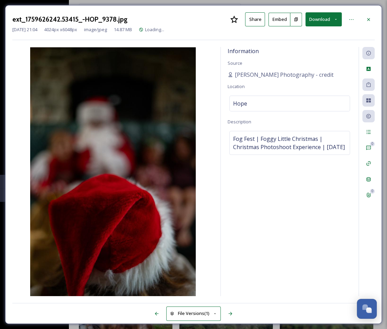
click at [321, 23] on button "Download" at bounding box center [323, 19] width 36 height 14
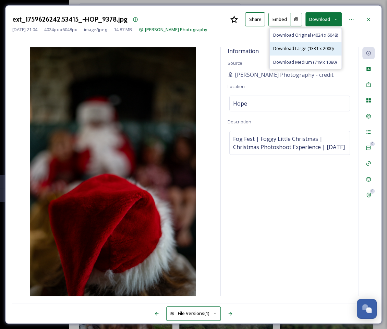
click at [303, 46] on span "Download Large (1331 x 2000)" at bounding box center [303, 48] width 60 height 7
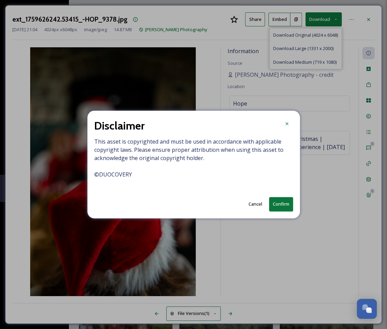
click at [280, 202] on button "Confirm" at bounding box center [281, 204] width 24 height 14
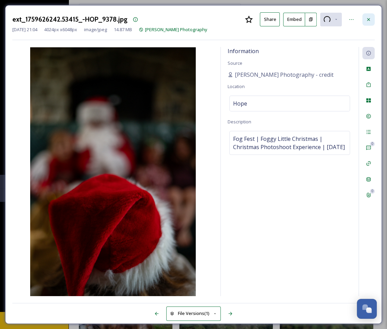
click at [368, 18] on icon at bounding box center [367, 19] width 5 height 5
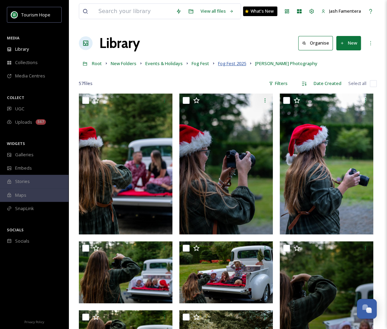
click at [228, 63] on span "Fog Fest 2025" at bounding box center [232, 63] width 28 height 6
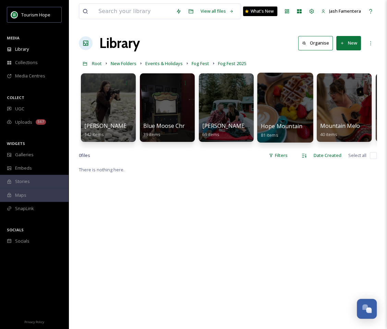
scroll to position [0, 56]
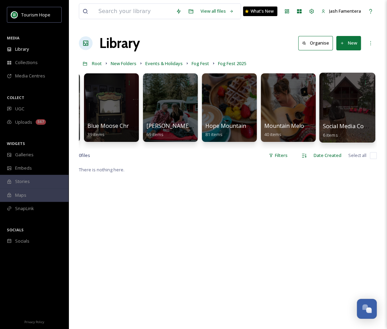
click at [356, 102] on div at bounding box center [347, 108] width 56 height 70
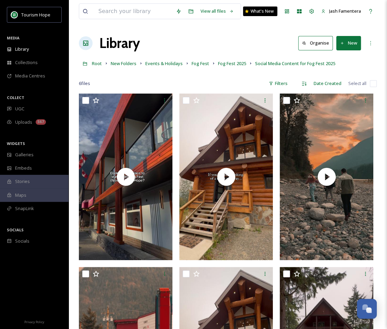
click at [345, 41] on button "New" at bounding box center [348, 43] width 25 height 14
click at [345, 60] on span "File Upload" at bounding box center [345, 59] width 23 height 7
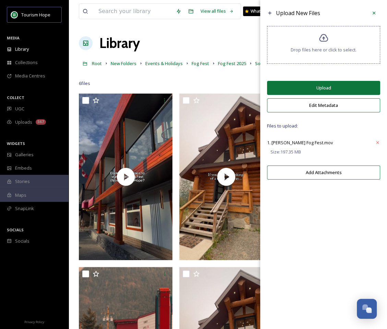
click at [321, 89] on button "Upload" at bounding box center [323, 88] width 113 height 14
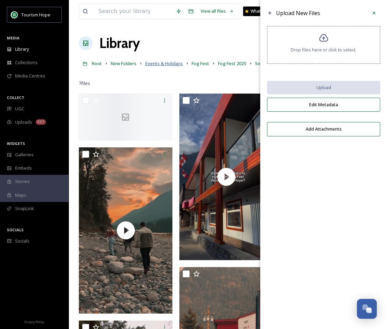
click at [178, 66] on span "Events & Holidays" at bounding box center [163, 63] width 37 height 6
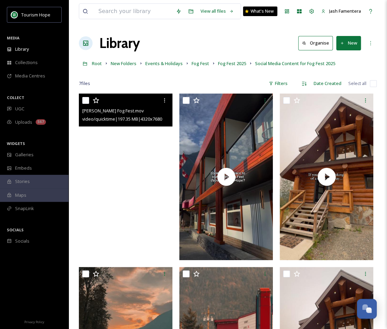
click at [138, 177] on video "Hannah V. Fog Fest.mov" at bounding box center [125, 176] width 93 height 166
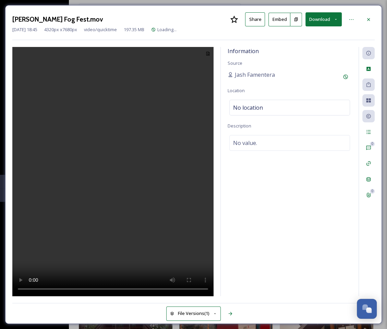
click at [131, 174] on video at bounding box center [112, 171] width 201 height 249
click at [367, 21] on icon at bounding box center [367, 19] width 5 height 5
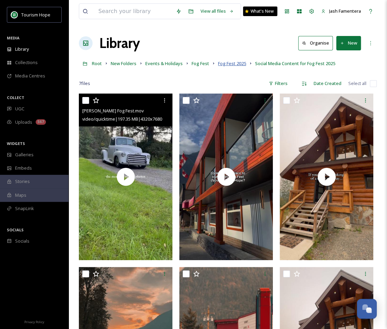
click at [231, 62] on span "Fog Fest 2025" at bounding box center [232, 63] width 28 height 6
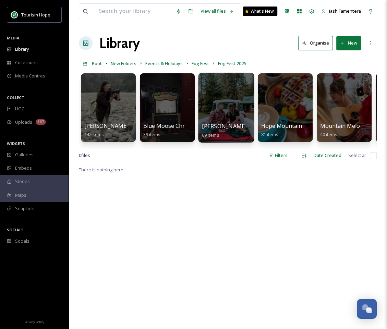
click at [211, 104] on div at bounding box center [226, 108] width 56 height 70
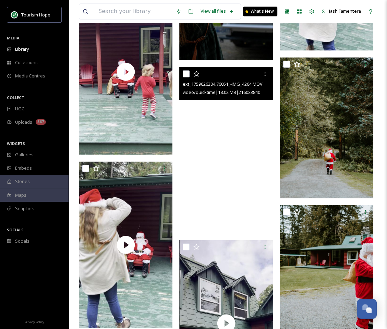
scroll to position [662, 0]
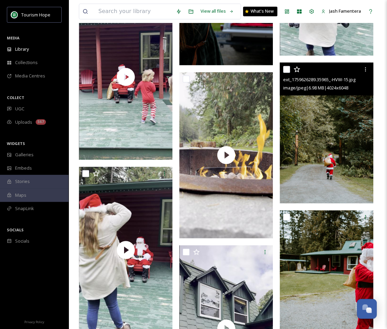
click at [320, 162] on img at bounding box center [325, 132] width 93 height 140
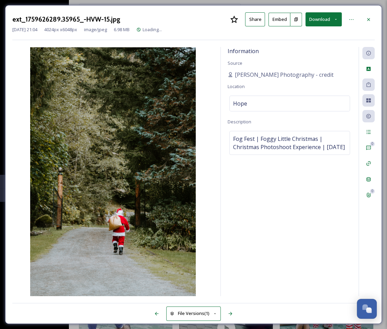
click at [330, 15] on button "Download" at bounding box center [323, 19] width 36 height 14
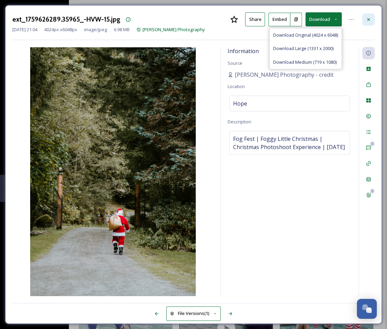
click at [370, 20] on icon at bounding box center [367, 19] width 5 height 5
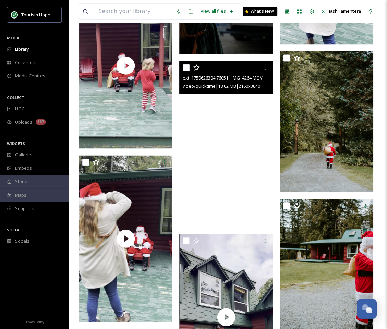
scroll to position [669, 0]
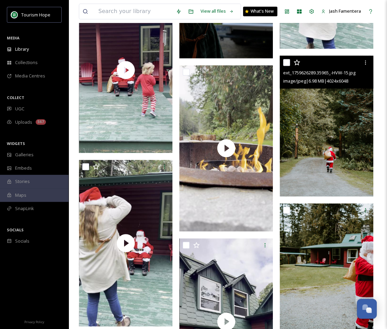
click at [337, 142] on img at bounding box center [325, 125] width 93 height 140
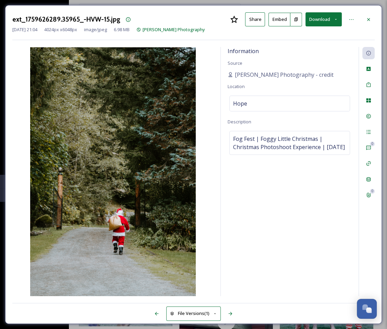
click at [334, 18] on icon at bounding box center [335, 19] width 4 height 4
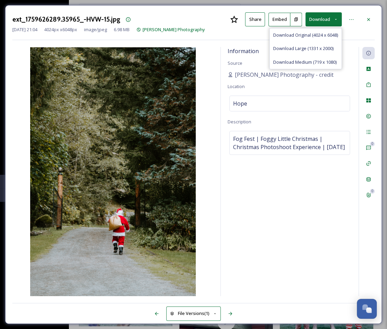
click at [258, 91] on div "Information Source Hannah Vanwerkhoven Photography - credit Location Hope Descr…" at bounding box center [289, 171] width 138 height 249
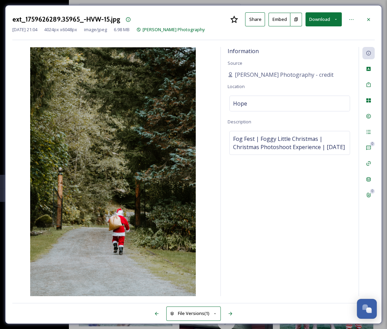
click at [214, 18] on div "ext_1759626289.35965_-HVW-15.jpg Share Embed Download" at bounding box center [193, 19] width 362 height 14
click at [366, 18] on icon at bounding box center [367, 19] width 5 height 5
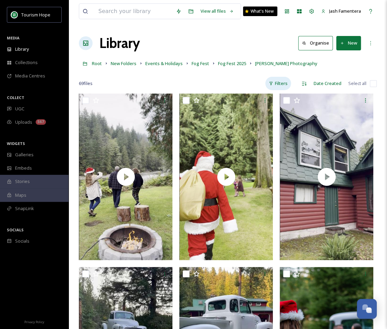
click at [291, 84] on div "Filters" at bounding box center [278, 83] width 26 height 13
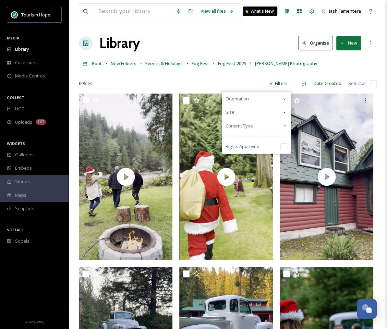
click at [263, 122] on div "Content Type" at bounding box center [256, 125] width 68 height 13
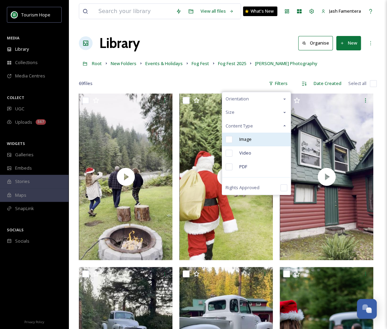
click at [261, 137] on div "Image" at bounding box center [256, 139] width 68 height 14
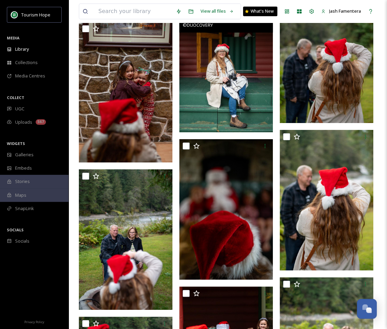
scroll to position [1953, 0]
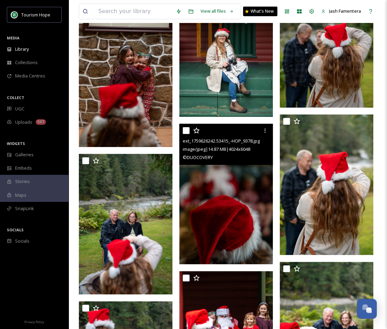
click at [215, 182] on img at bounding box center [225, 194] width 93 height 140
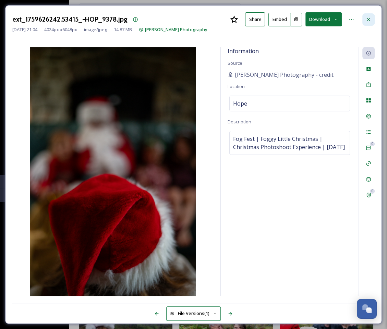
click at [364, 22] on div at bounding box center [368, 19] width 12 height 12
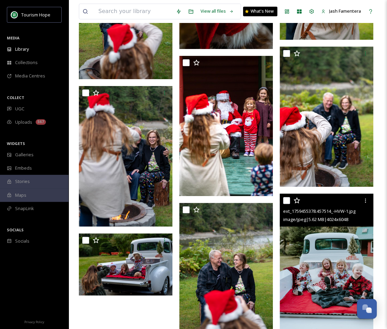
scroll to position [2004, 0]
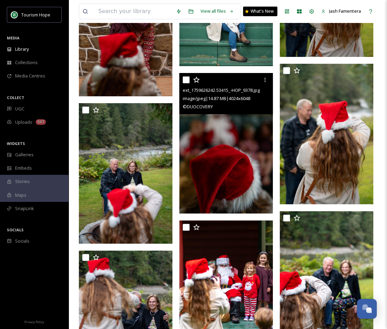
click at [236, 134] on img at bounding box center [225, 143] width 93 height 140
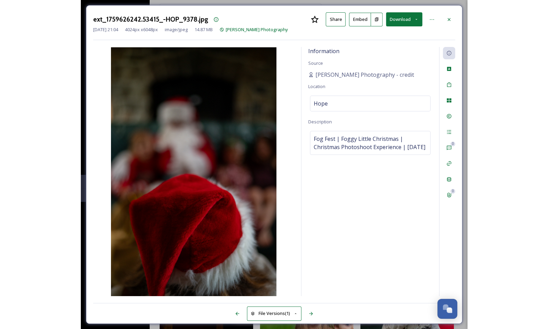
scroll to position [3018, 0]
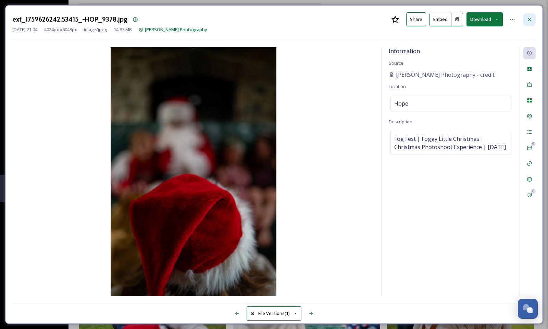
click at [386, 18] on icon at bounding box center [529, 19] width 5 height 5
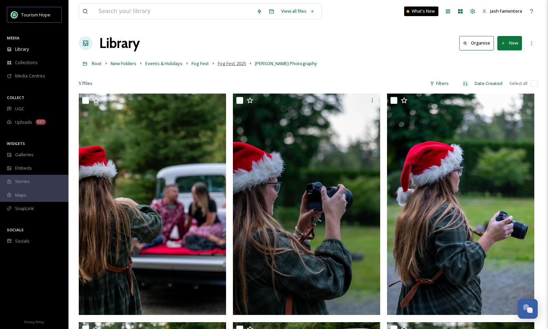
click at [233, 60] on span "Fog Fest 2025" at bounding box center [232, 63] width 28 height 6
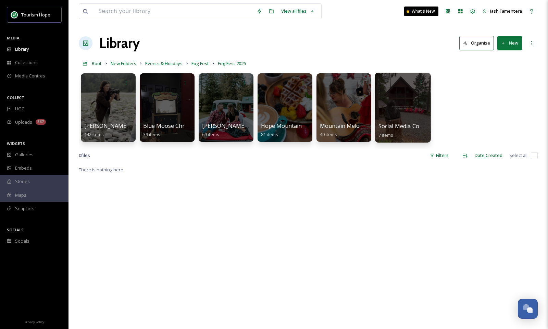
click at [378, 112] on div at bounding box center [403, 108] width 56 height 70
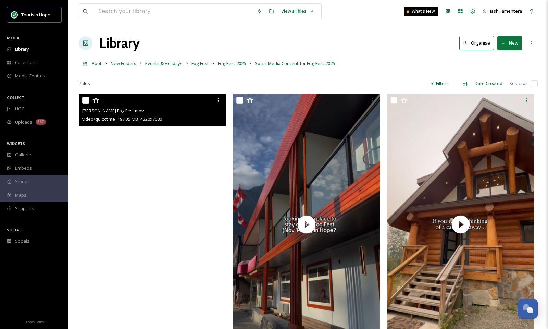
click at [166, 166] on video "Hannah V. Fog Fest.mov" at bounding box center [152, 224] width 147 height 262
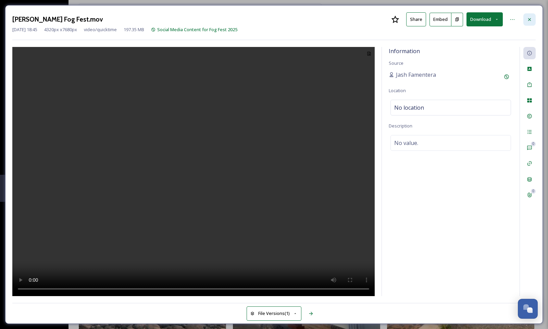
click at [386, 13] on div at bounding box center [529, 19] width 12 height 12
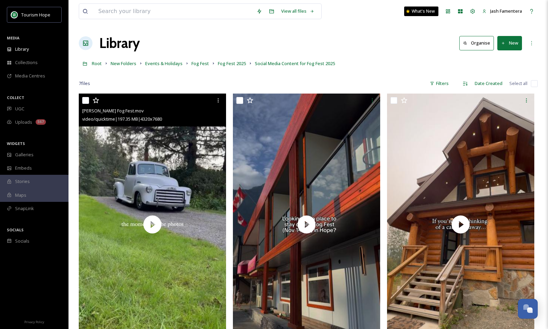
click at [87, 98] on input "checkbox" at bounding box center [85, 100] width 7 height 7
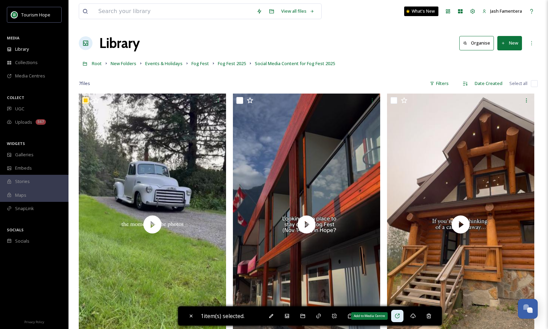
click at [386, 315] on div "Add to Media Centre" at bounding box center [397, 315] width 12 height 12
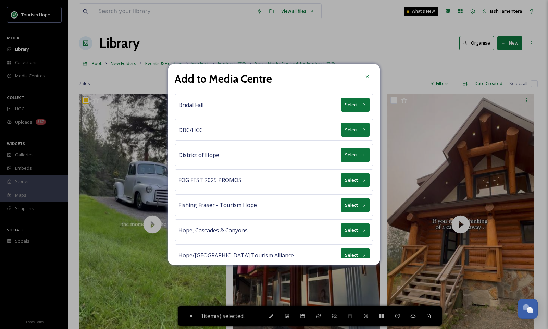
click at [347, 175] on button "Select" at bounding box center [355, 180] width 28 height 14
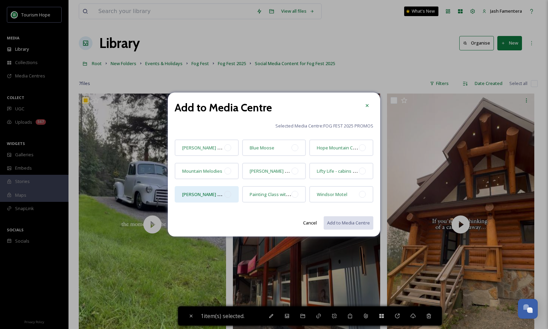
click at [216, 198] on div "Hannah Venwerhoven Photography" at bounding box center [203, 194] width 42 height 8
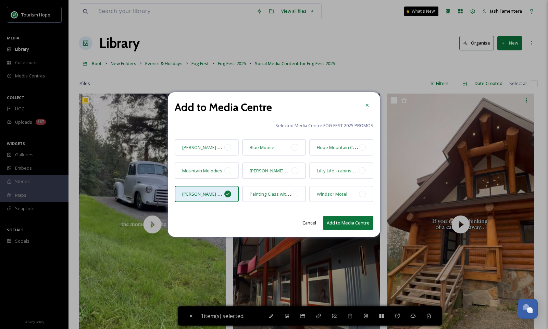
click at [340, 225] on button "Add to Media Centre" at bounding box center [348, 223] width 50 height 14
checkbox input "false"
